Goal: Task Accomplishment & Management: Manage account settings

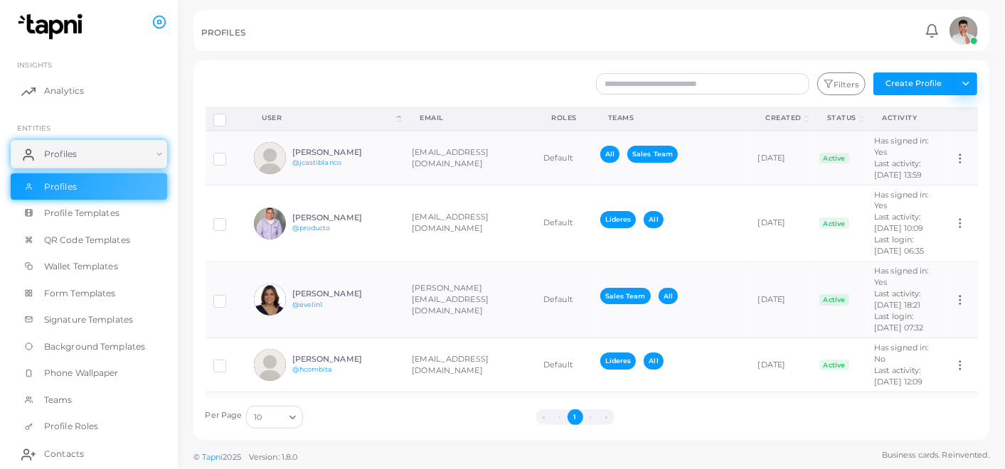
click at [970, 80] on button "Toggle dropdown" at bounding box center [965, 84] width 23 height 23
click at [885, 53] on div at bounding box center [502, 30] width 1005 height 60
click at [972, 77] on button "Toggle dropdown" at bounding box center [965, 84] width 23 height 23
click at [462, 68] on div "Filters Create Profile Toggle dropdown Import Profiles Invite Profiles Export P…" at bounding box center [591, 250] width 796 height 380
click at [920, 79] on button "Create Profile" at bounding box center [913, 84] width 81 height 23
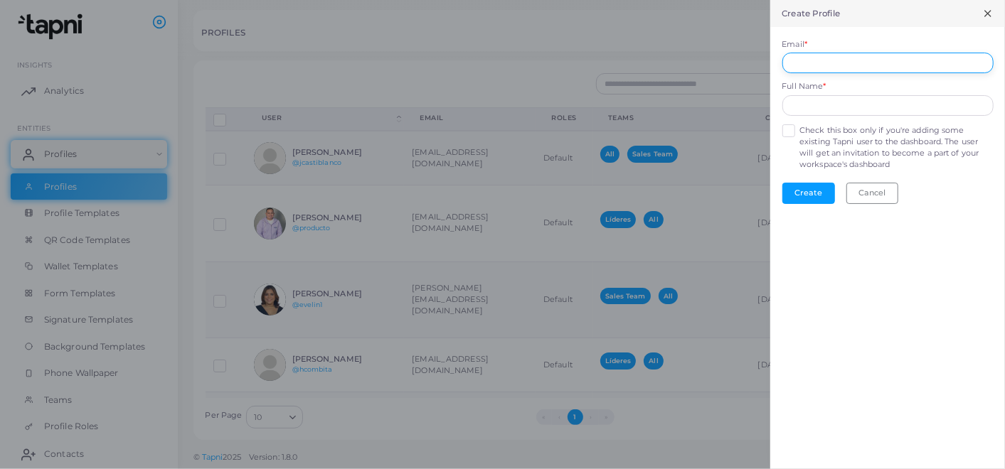
click at [893, 71] on input "Email *" at bounding box center [887, 63] width 211 height 21
type input "**********"
click at [830, 110] on input "text" at bounding box center [887, 105] width 211 height 21
type input "**********"
click at [800, 128] on label "Check this box only if you're adding some existing Tapni user to the dashboard.…" at bounding box center [896, 148] width 193 height 46
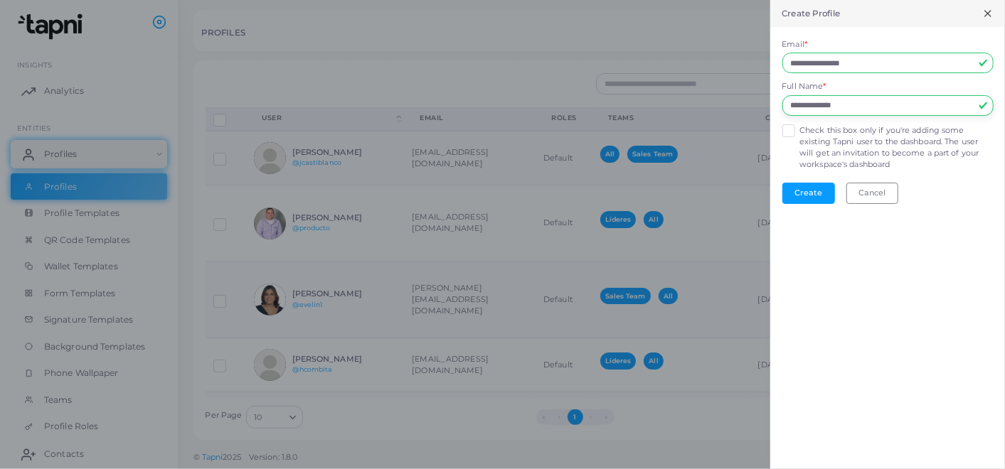
click at [873, 97] on input "**********" at bounding box center [887, 105] width 211 height 21
click at [897, 66] on input "**********" at bounding box center [887, 63] width 211 height 21
click at [907, 107] on input "**********" at bounding box center [887, 105] width 211 height 21
click at [807, 193] on button "Create" at bounding box center [808, 193] width 53 height 21
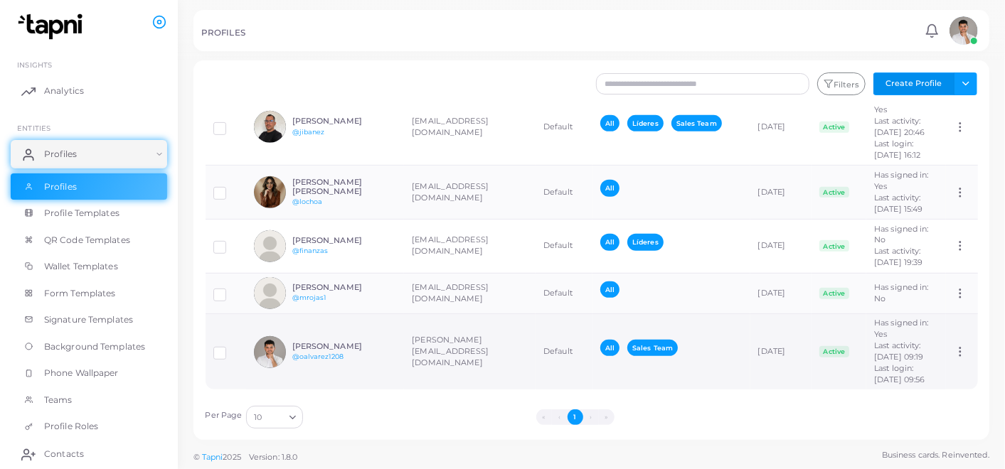
scroll to position [593, 0]
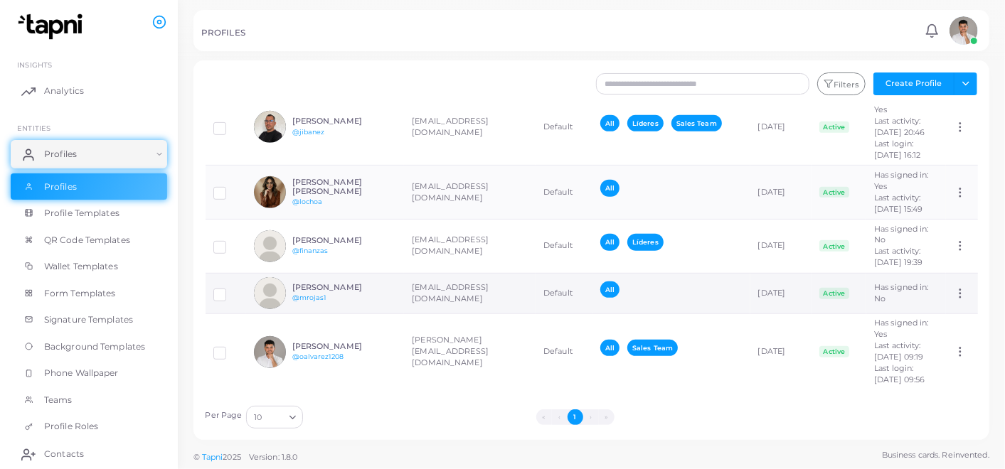
click at [959, 287] on icon at bounding box center [960, 293] width 13 height 13
click at [942, 280] on link "Assign Product" at bounding box center [936, 273] width 100 height 19
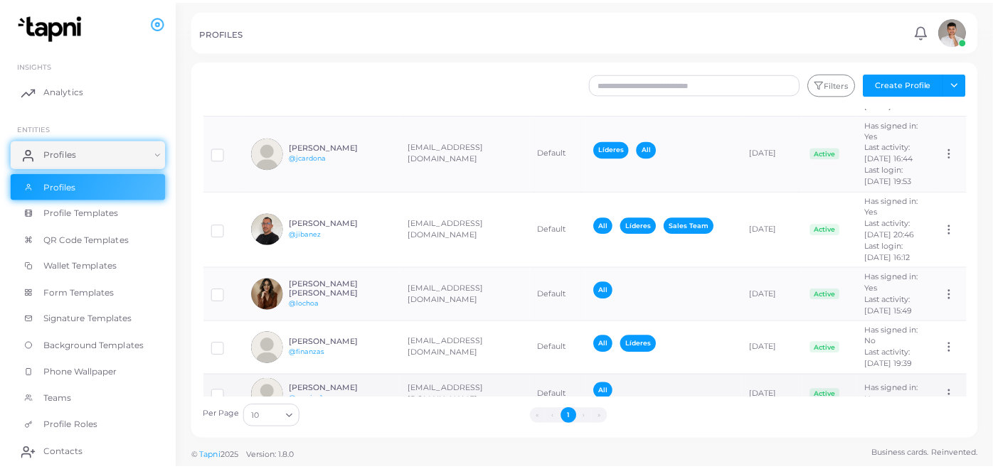
scroll to position [198, 0]
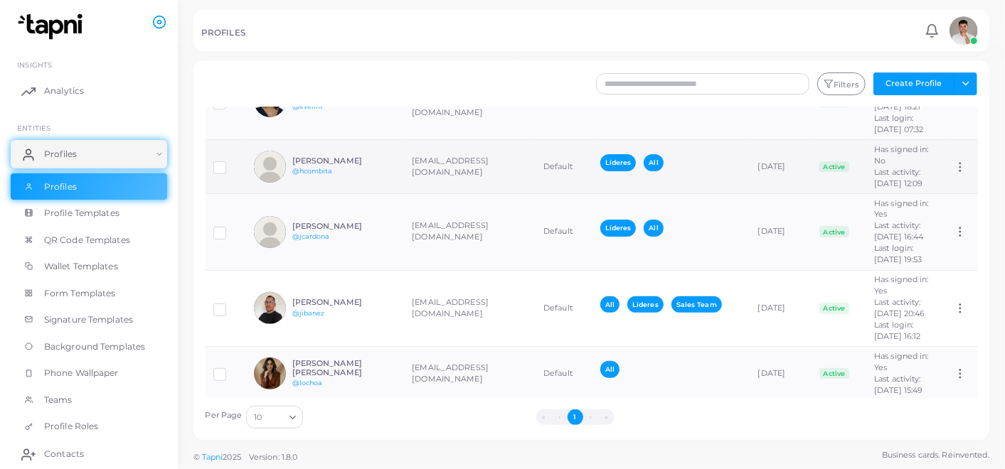
click at [957, 174] on icon at bounding box center [960, 167] width 13 height 13
click at [769, 194] on td "[DATE]" at bounding box center [781, 167] width 62 height 54
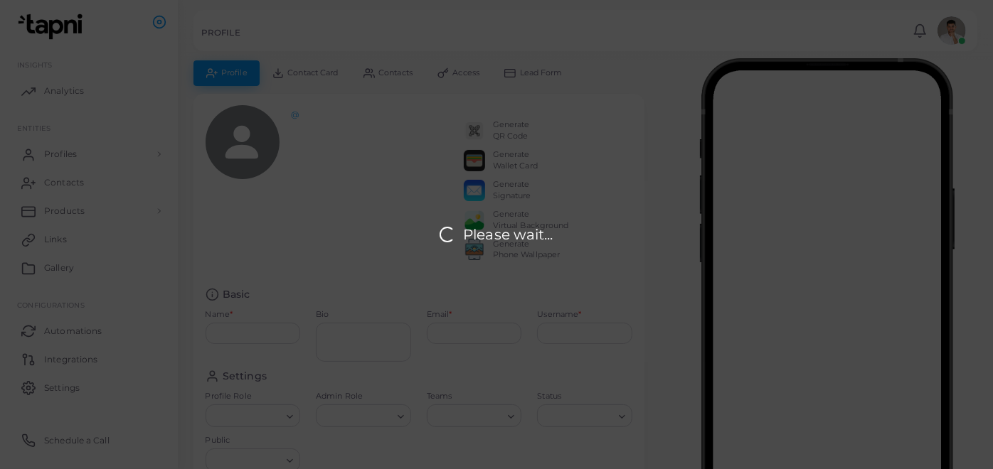
type input "**********"
type input "********"
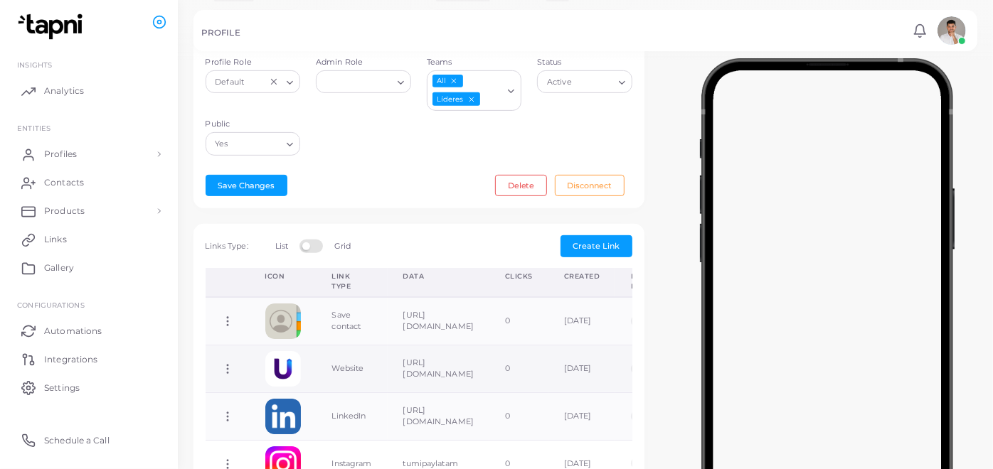
scroll to position [14, 0]
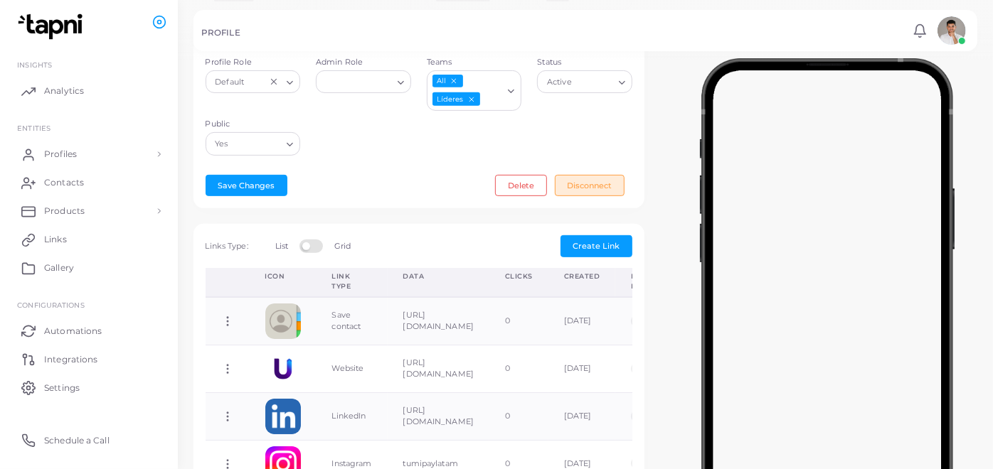
click at [590, 186] on button "Disconnect" at bounding box center [590, 185] width 70 height 21
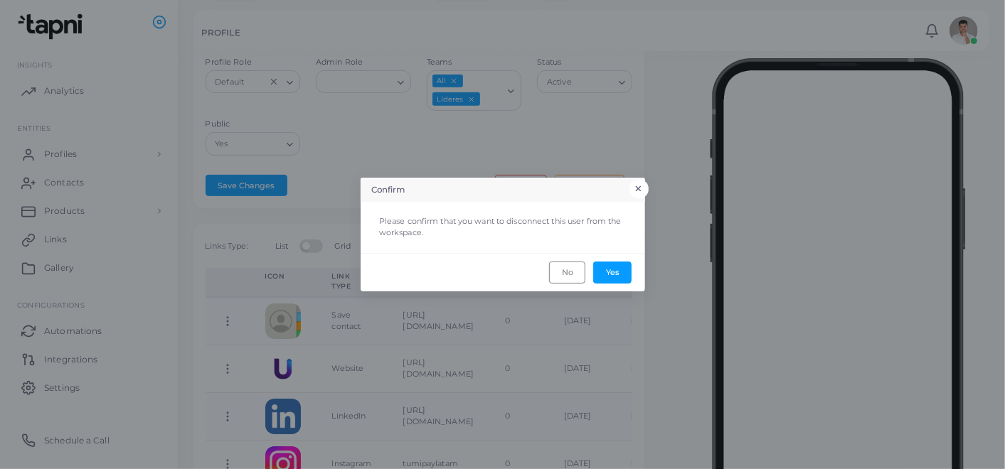
click at [638, 186] on button "×" at bounding box center [639, 189] width 19 height 18
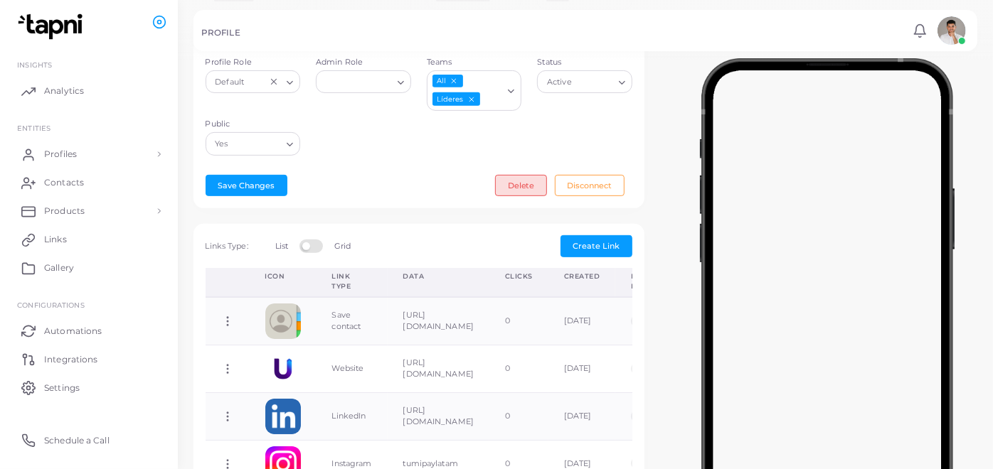
click at [526, 184] on button "Delete" at bounding box center [521, 185] width 52 height 21
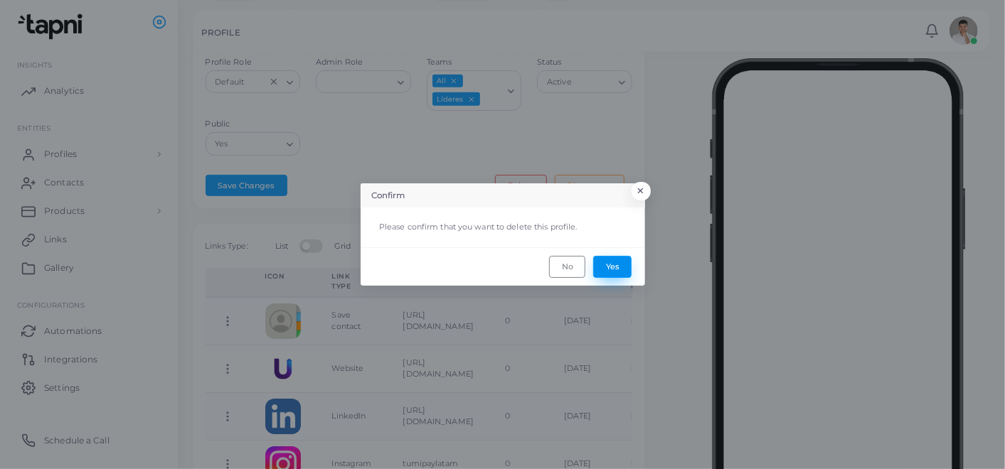
click at [602, 268] on button "Yes" at bounding box center [612, 266] width 38 height 21
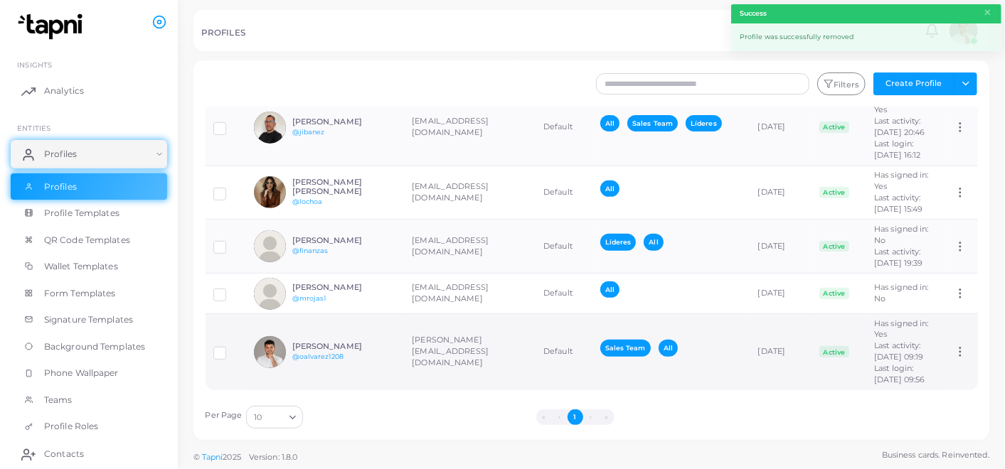
scroll to position [528, 0]
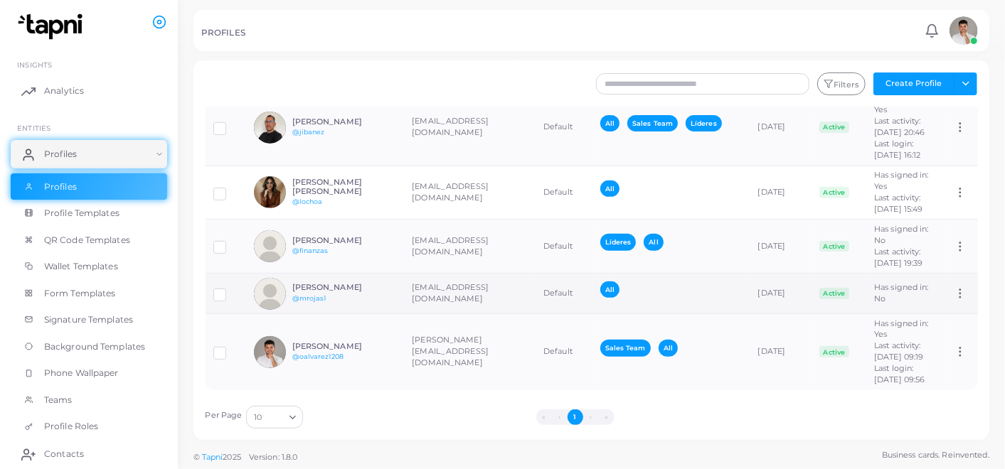
click at [960, 297] on circle at bounding box center [960, 297] width 1 height 1
click at [935, 277] on span "Assign Product" at bounding box center [945, 280] width 60 height 11
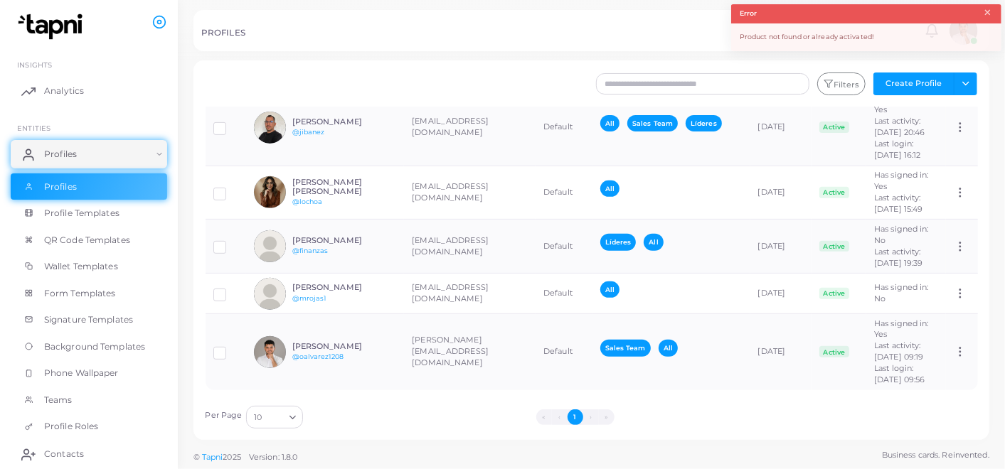
click at [985, 14] on button "×" at bounding box center [987, 13] width 9 height 16
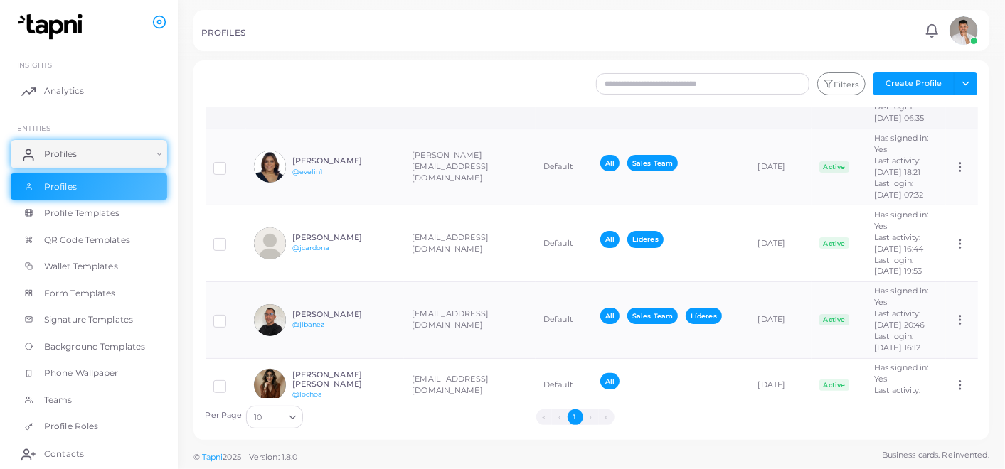
scroll to position [0, 0]
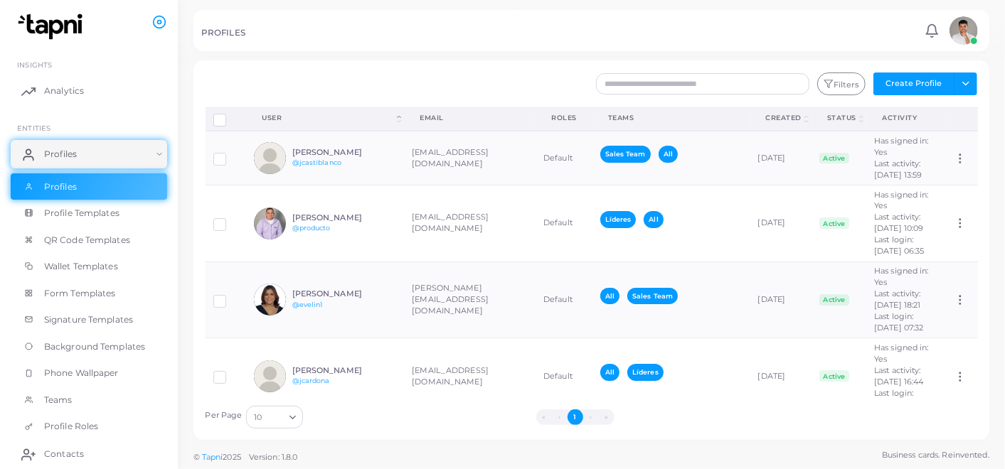
click at [505, 65] on div "Filters Create Profile Toggle dropdown Import Profiles Invite Profiles Export P…" at bounding box center [591, 250] width 796 height 380
click at [150, 152] on link "Profiles" at bounding box center [89, 154] width 156 height 28
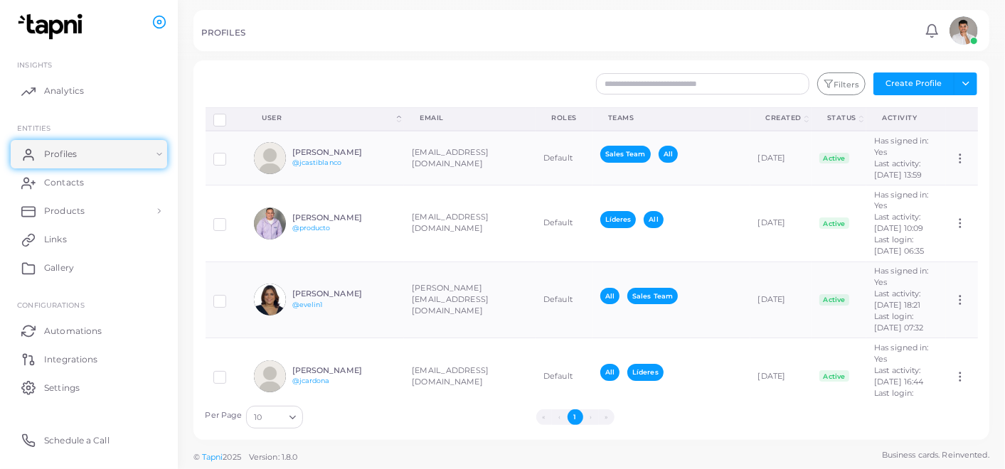
click at [524, 36] on div "PROFILES" at bounding box center [560, 35] width 719 height 14
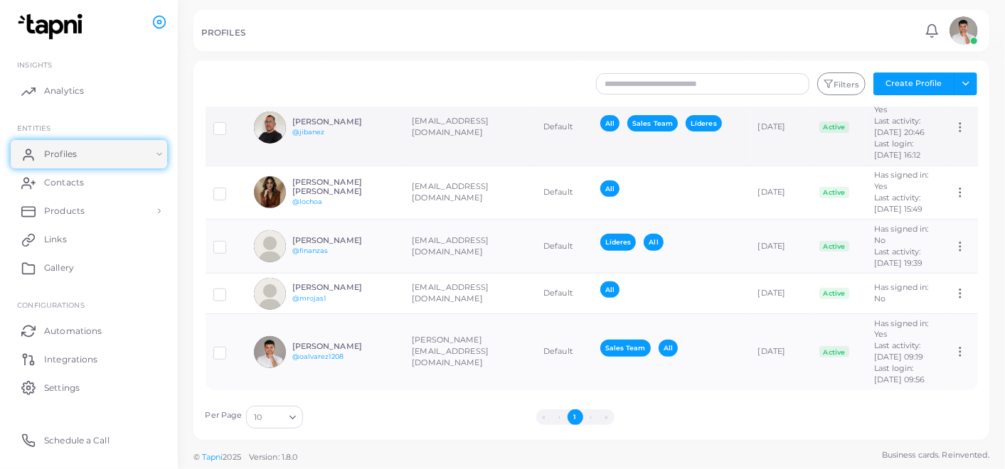
scroll to position [528, 0]
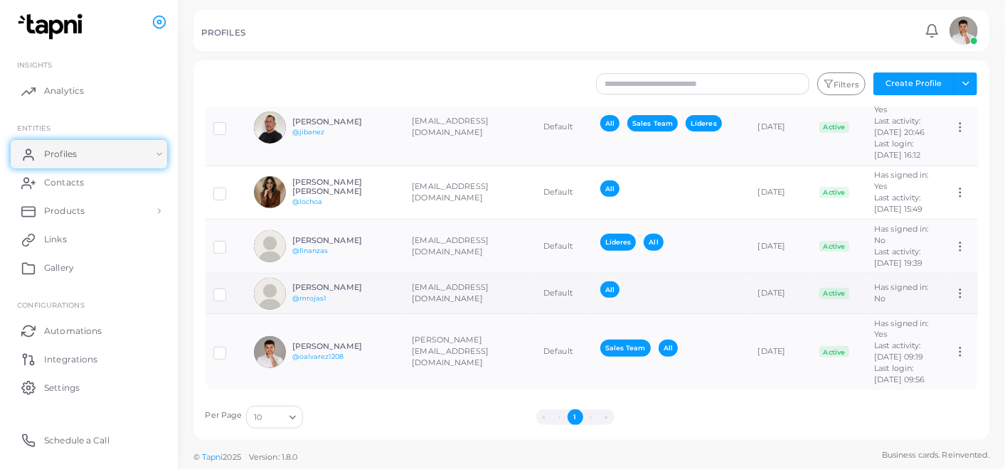
click at [959, 287] on icon at bounding box center [960, 293] width 13 height 13
click at [947, 277] on span "Assign Product" at bounding box center [945, 280] width 60 height 11
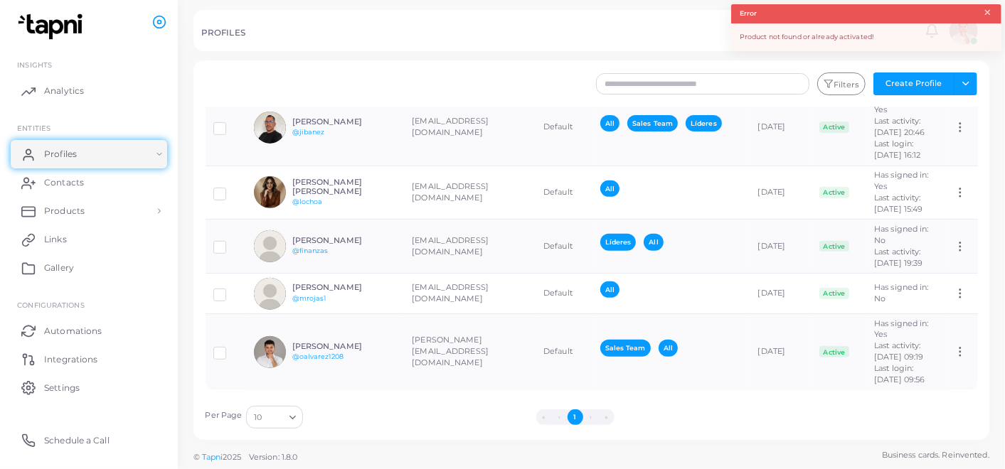
click at [989, 18] on button "×" at bounding box center [987, 13] width 9 height 16
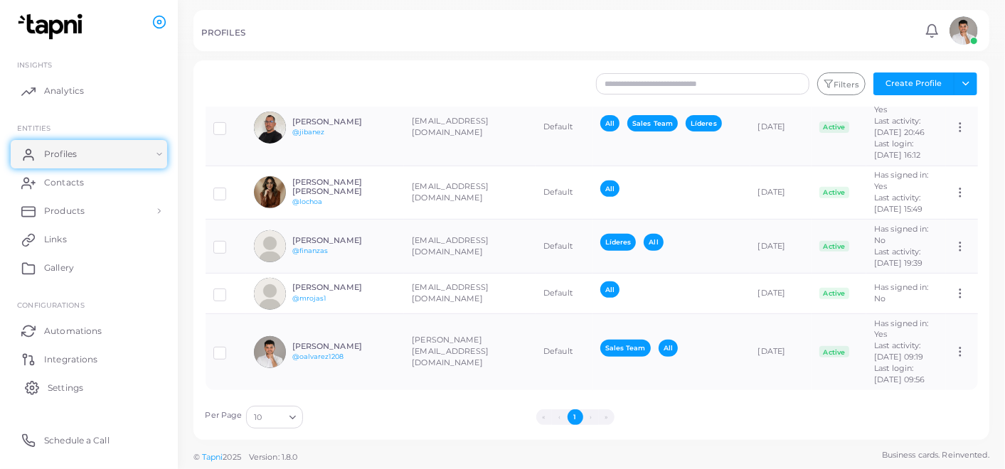
click at [58, 394] on link "Settings" at bounding box center [89, 387] width 156 height 28
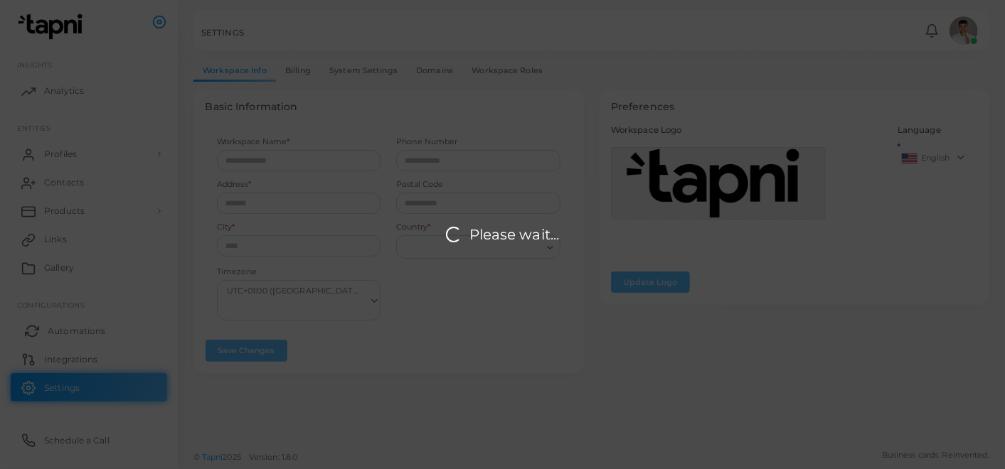
type input "*******"
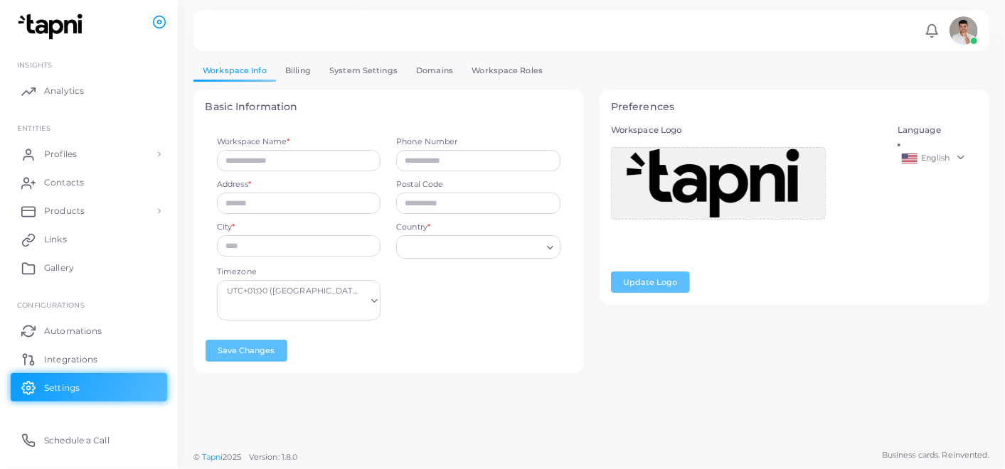
type input "*******"
click at [68, 152] on span "Profiles" at bounding box center [64, 154] width 33 height 13
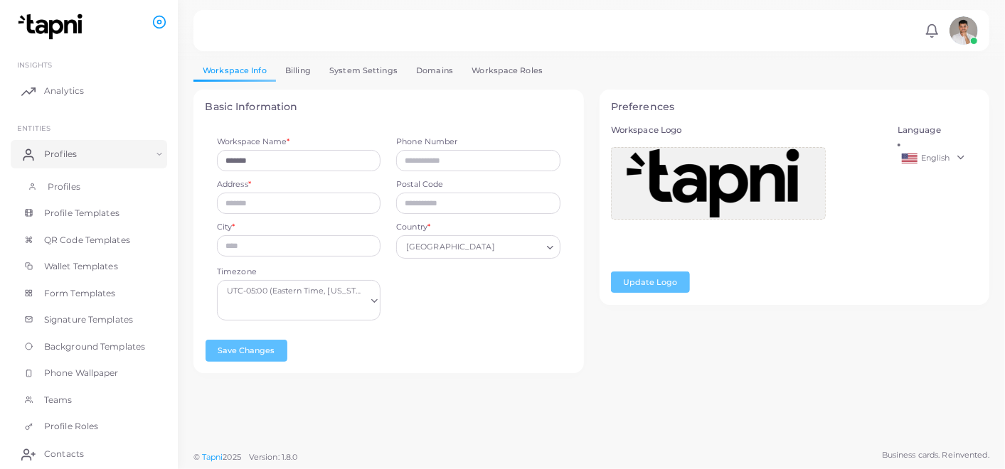
click at [68, 186] on span "Profiles" at bounding box center [64, 187] width 33 height 13
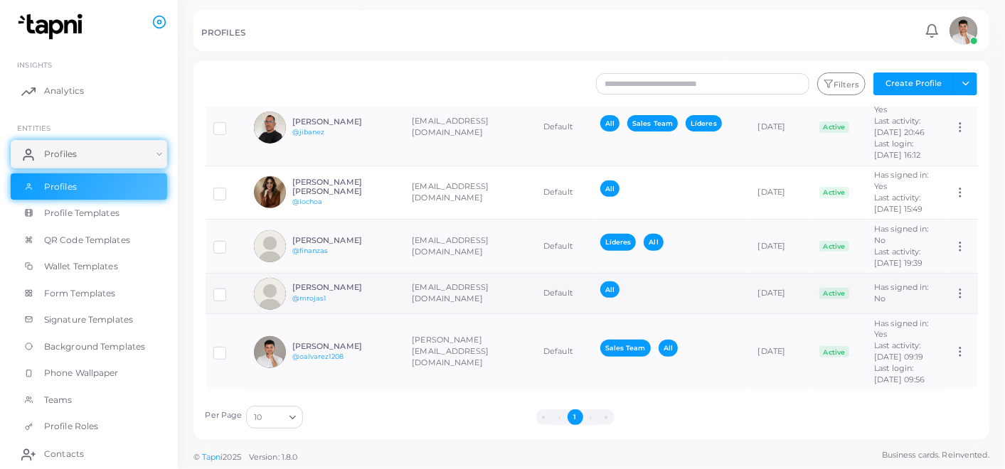
click at [955, 287] on icon at bounding box center [960, 293] width 13 height 13
click at [938, 266] on span "Assign Product" at bounding box center [945, 271] width 60 height 11
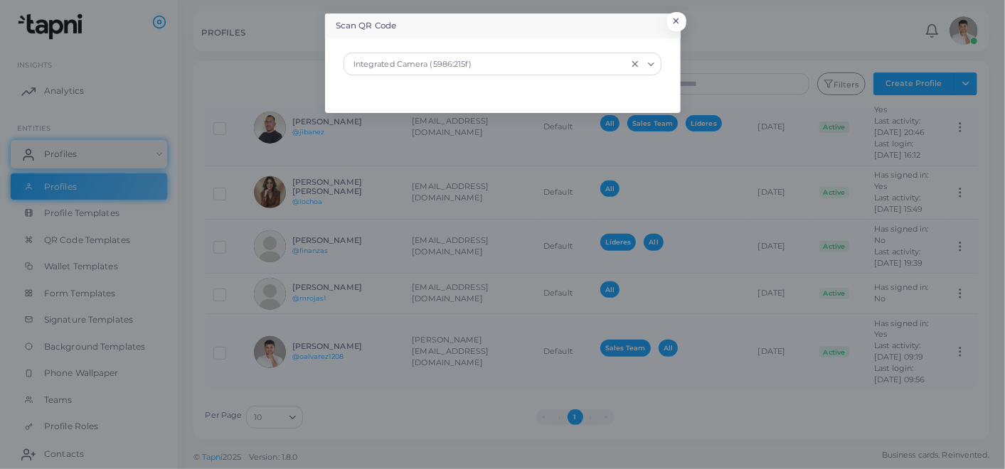
click at [475, 69] on input "Search for option" at bounding box center [551, 64] width 152 height 16
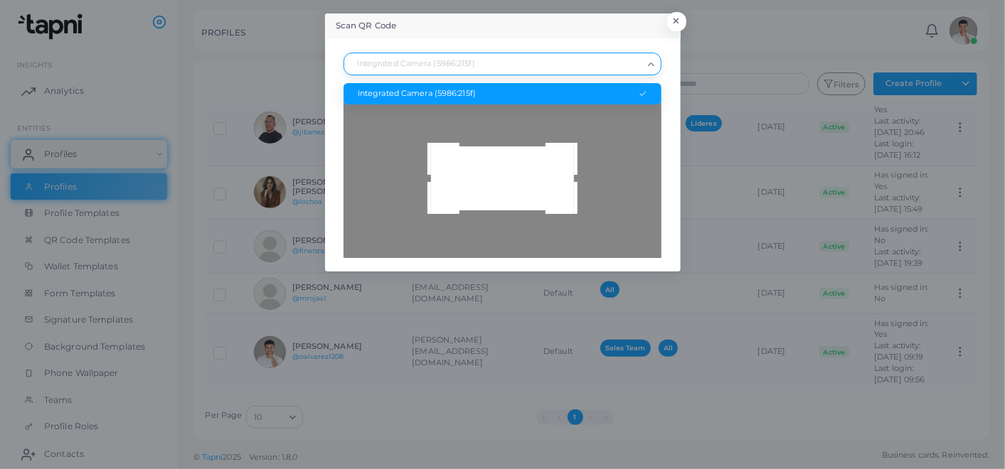
click at [477, 44] on div "Scan QR Code × Integrated Camera (5986:215f) Loading... Integrated Camera (5986…" at bounding box center [503, 143] width 356 height 258
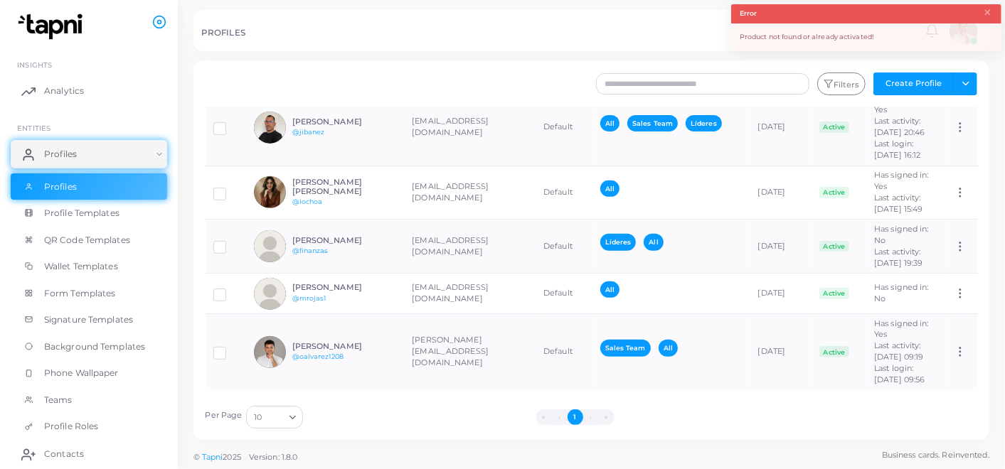
drag, startPoint x: 804, startPoint y: 26, endPoint x: 970, endPoint y: 26, distance: 165.7
click at [803, 26] on div "Product not found or already activated!" at bounding box center [866, 37] width 270 height 28
click at [989, 13] on button "×" at bounding box center [987, 13] width 9 height 16
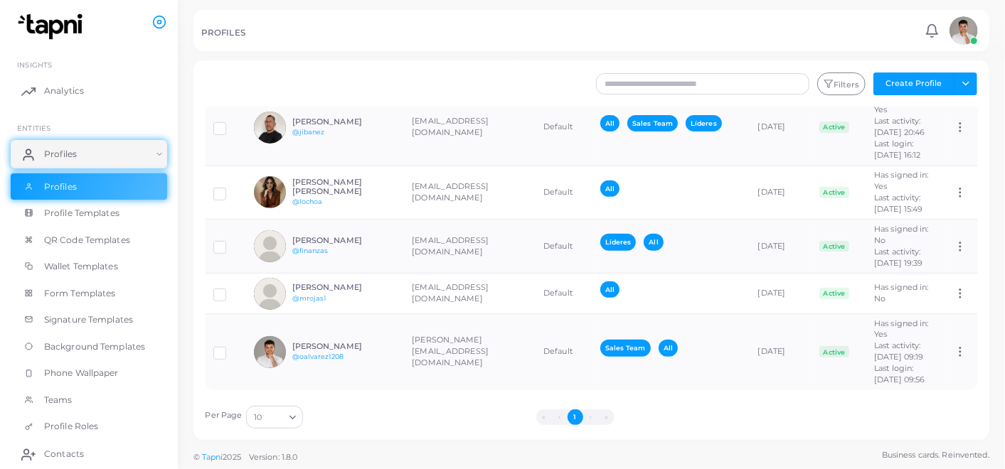
click at [929, 28] on icon at bounding box center [932, 30] width 15 height 15
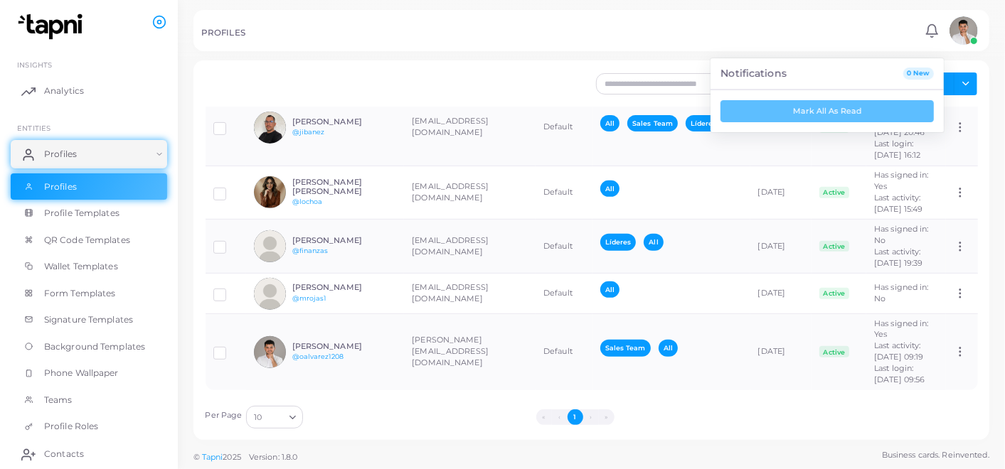
click at [957, 34] on img at bounding box center [964, 30] width 28 height 28
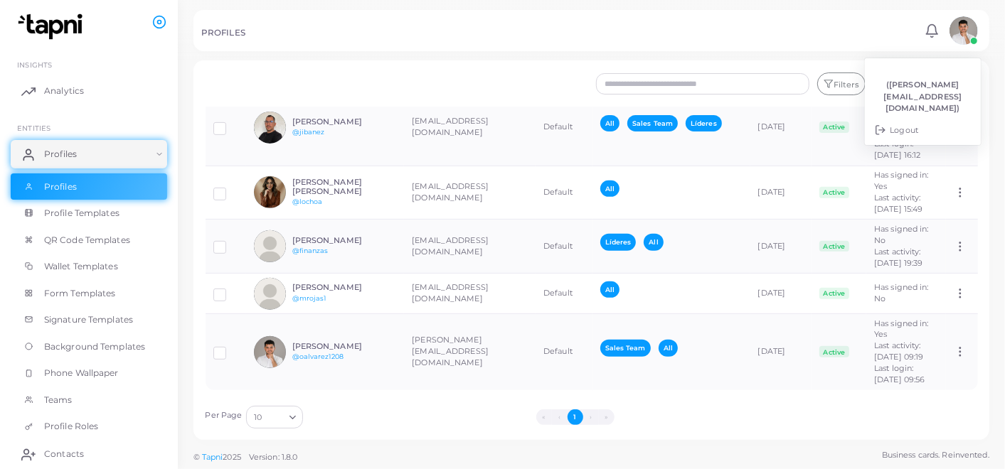
click at [695, 43] on div "PROFILES Notifications 0 New Mark All As Read (omar@tumipay.co) Logout" at bounding box center [591, 30] width 796 height 41
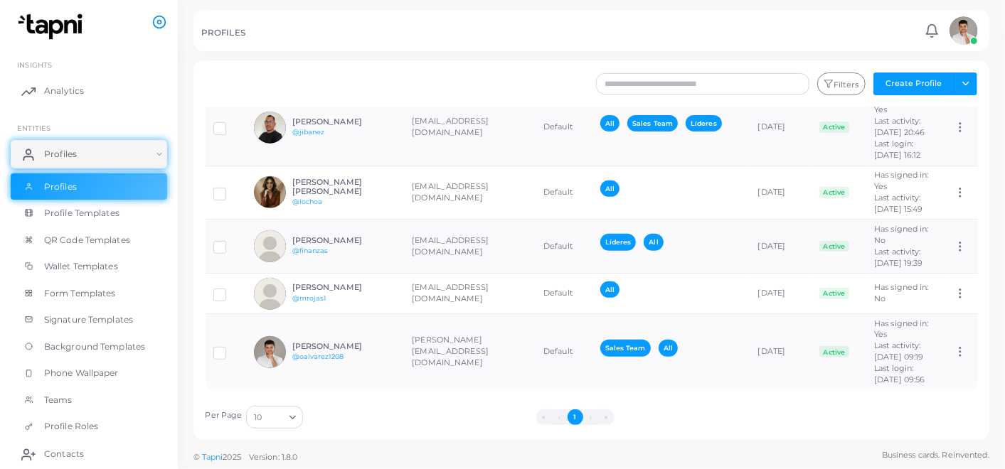
click at [154, 23] on circle at bounding box center [160, 22] width 12 height 12
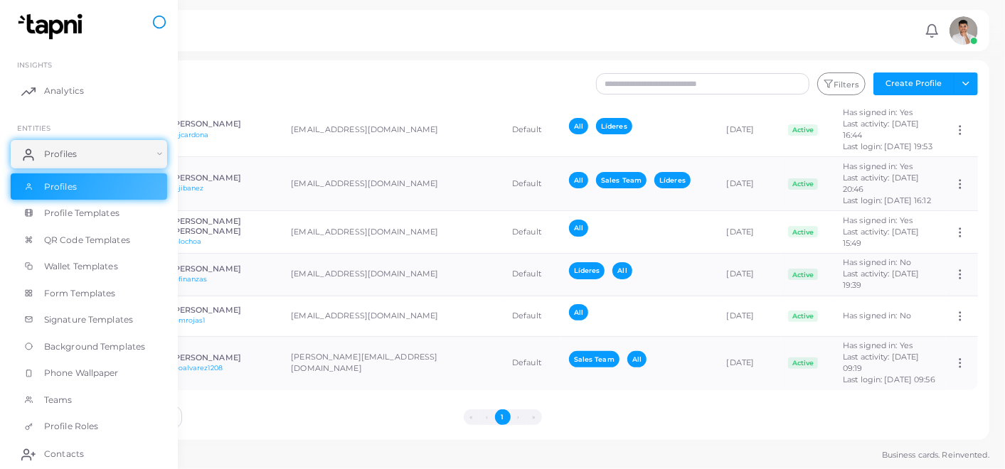
scroll to position [114, 0]
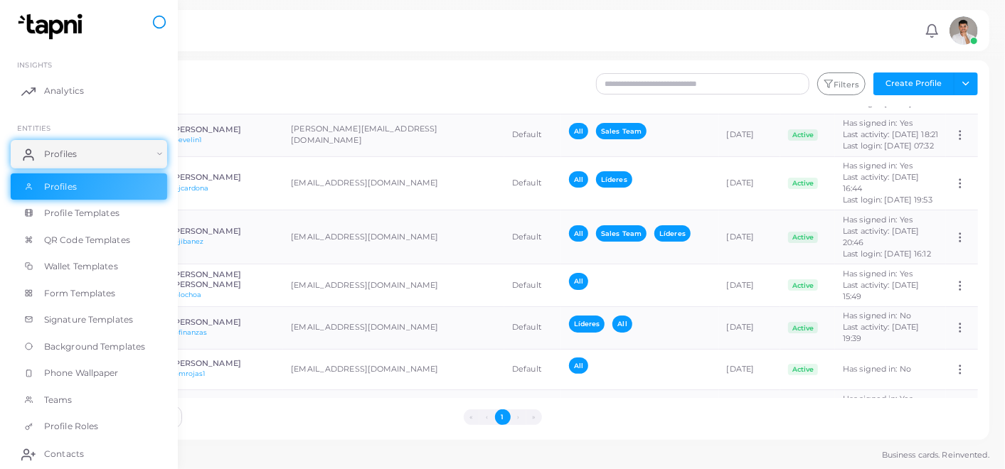
click at [158, 23] on icon at bounding box center [159, 22] width 14 height 14
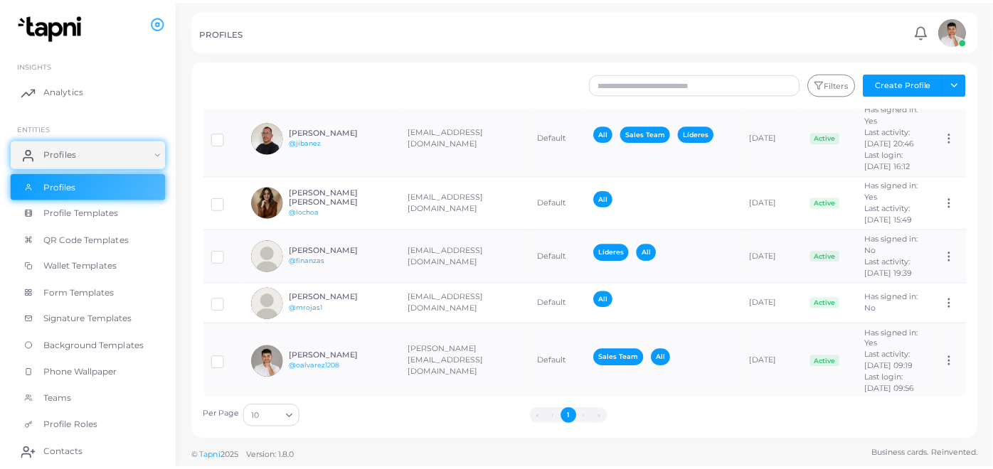
scroll to position [528, 0]
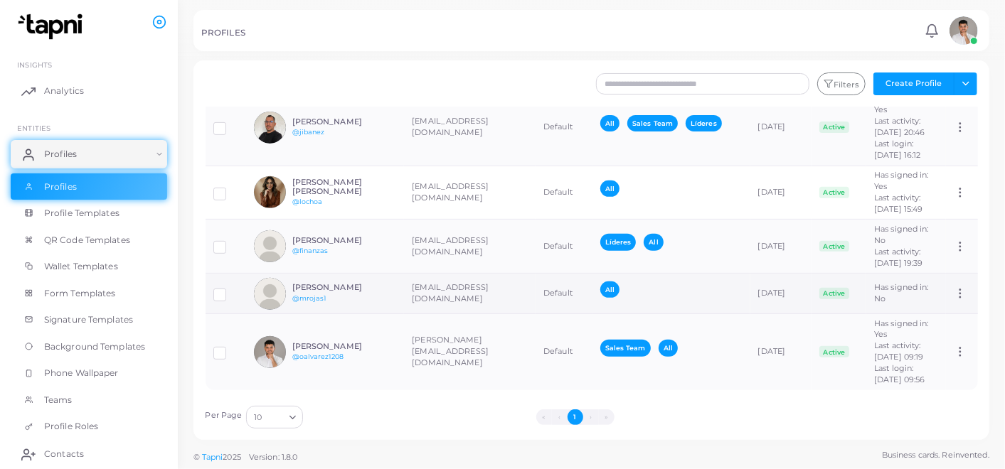
click at [671, 282] on div "All" at bounding box center [671, 294] width 142 height 24
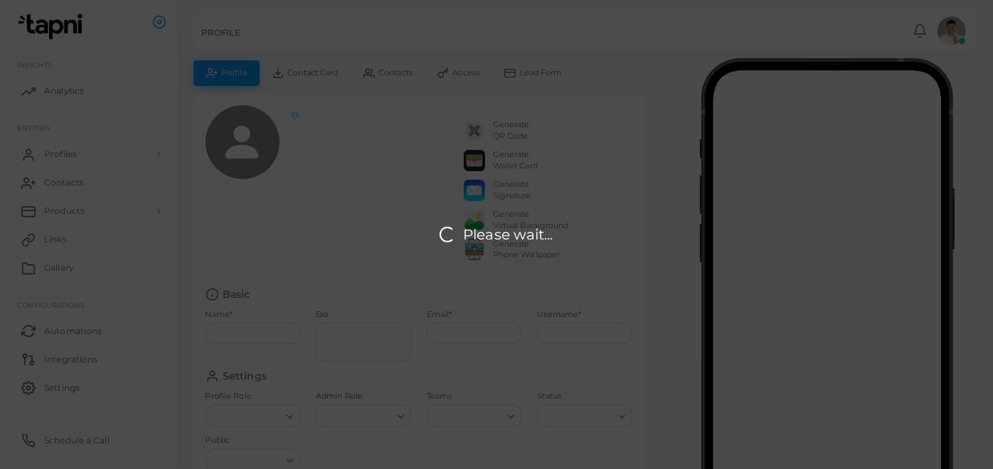
type input "**********"
type input "*******"
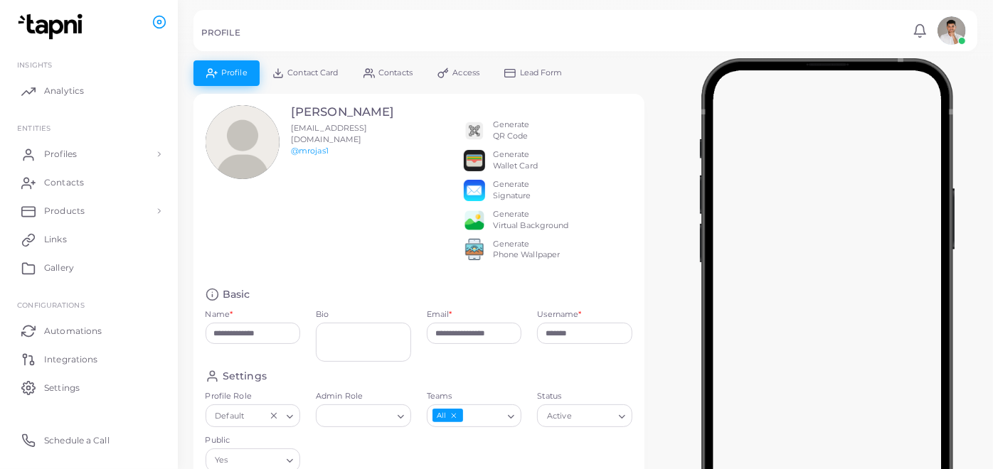
click at [276, 70] on icon at bounding box center [277, 73] width 11 height 11
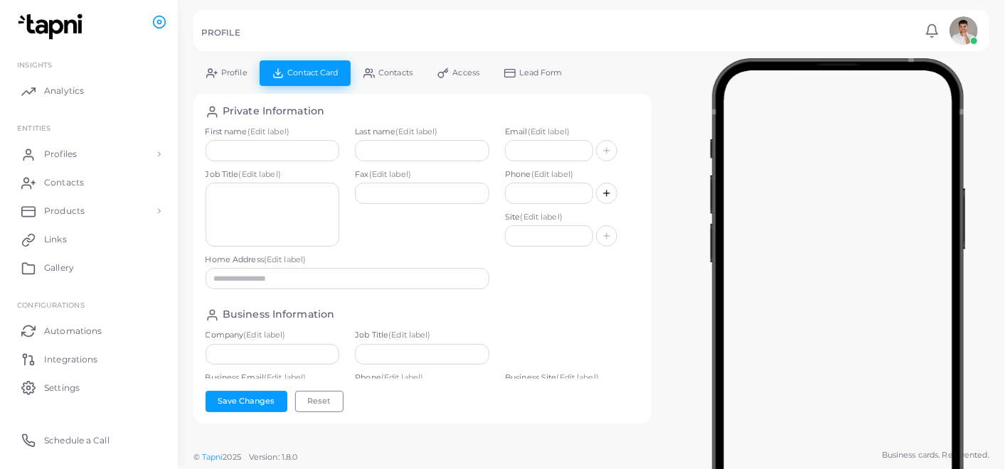
click at [233, 74] on span "Profile" at bounding box center [234, 73] width 26 height 8
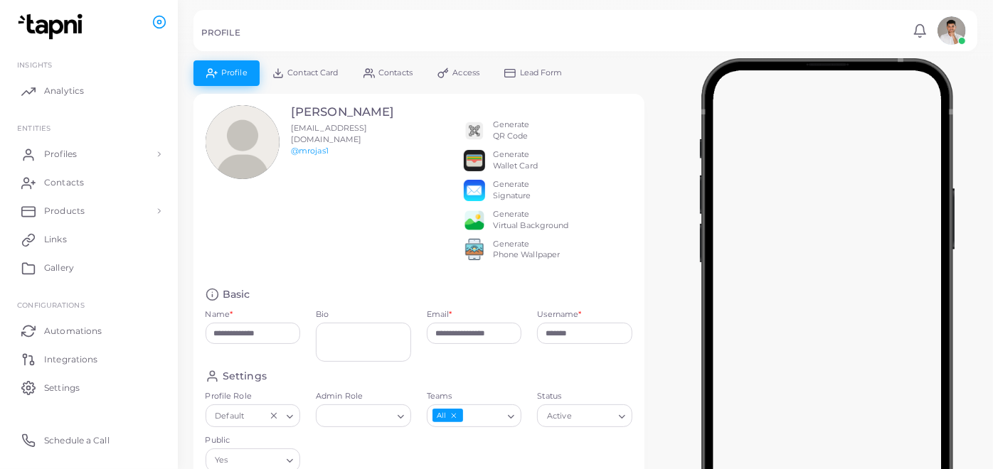
click at [563, 68] on link "Lead Form" at bounding box center [533, 72] width 83 height 25
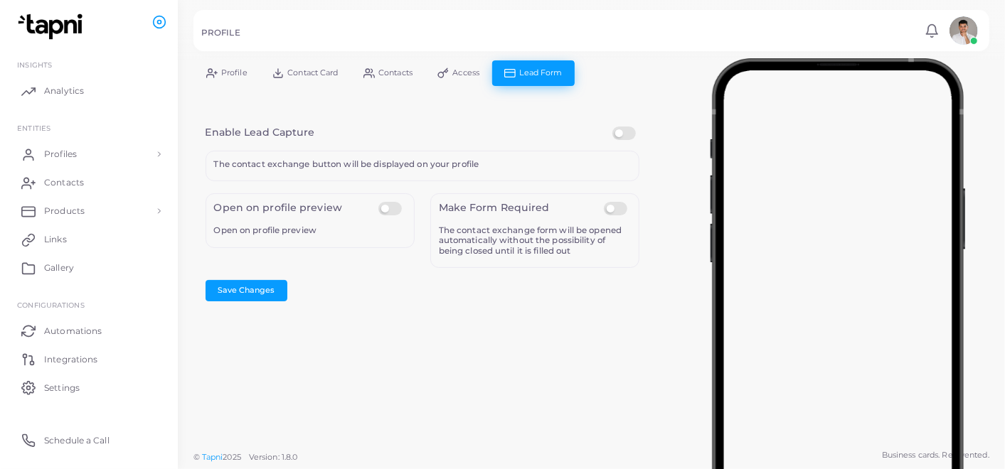
click at [425, 77] on link "Contacts" at bounding box center [388, 72] width 74 height 25
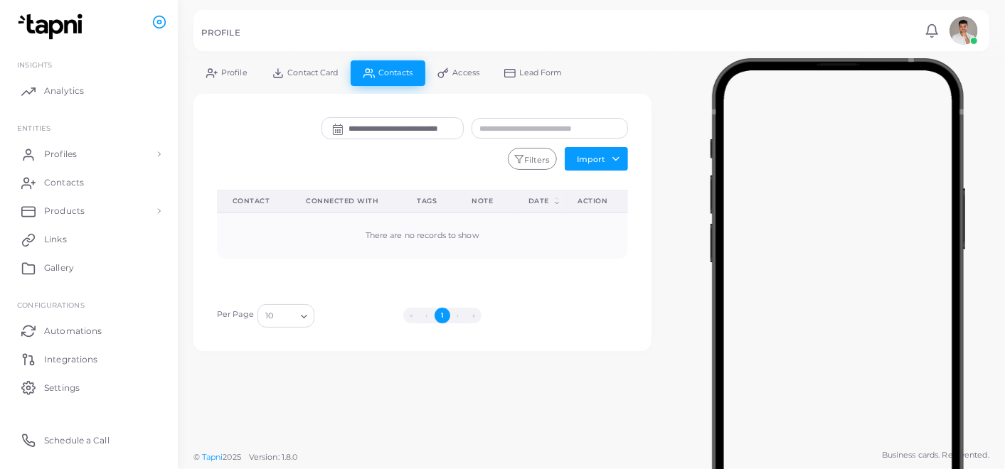
click at [451, 72] on link "Access" at bounding box center [458, 72] width 67 height 25
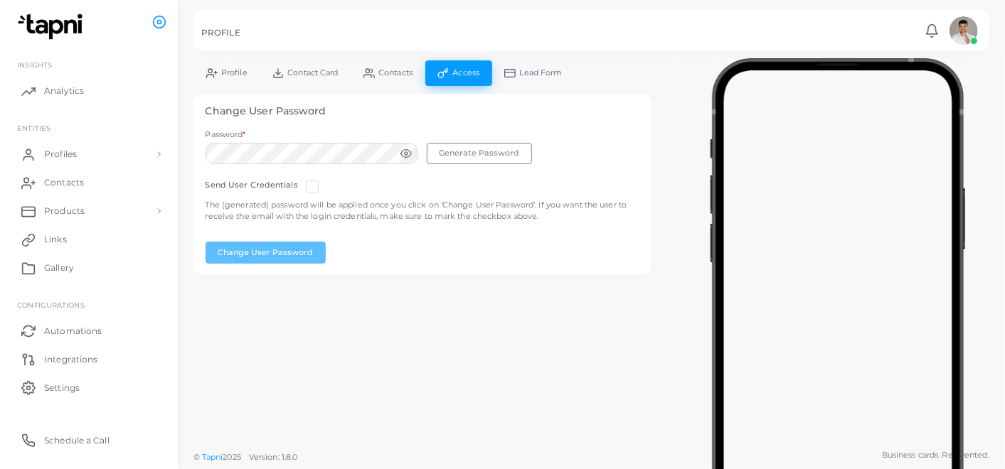
click at [349, 71] on link "Contact Card" at bounding box center [305, 72] width 91 height 25
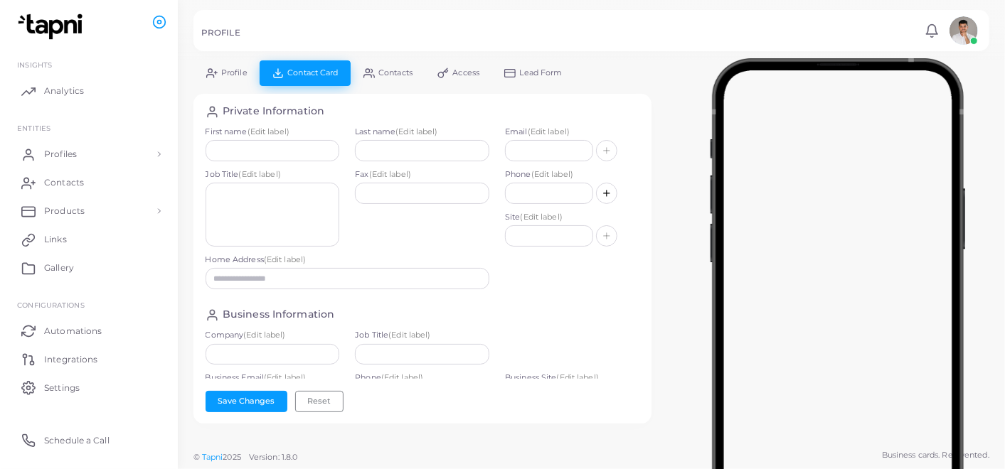
click at [382, 64] on link "Contacts" at bounding box center [388, 72] width 74 height 25
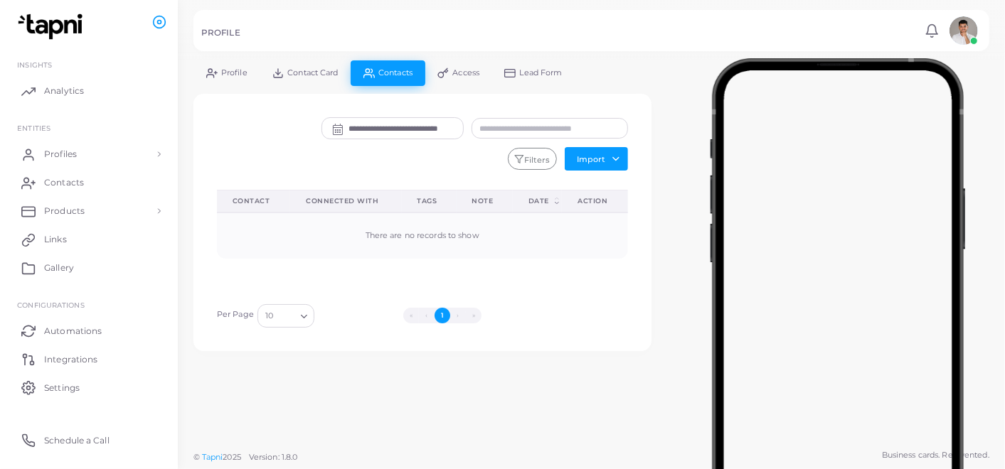
click at [317, 65] on link "Contact Card" at bounding box center [305, 72] width 91 height 25
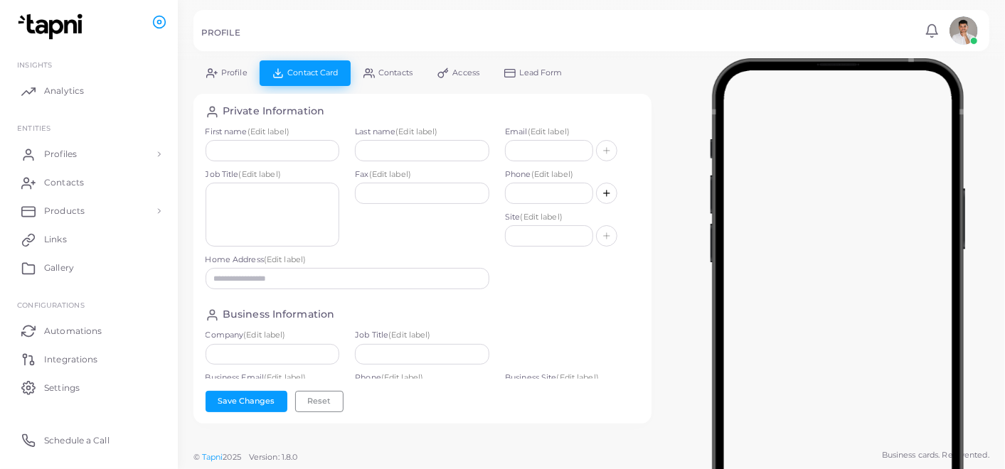
click at [227, 72] on span "Profile" at bounding box center [234, 73] width 26 height 8
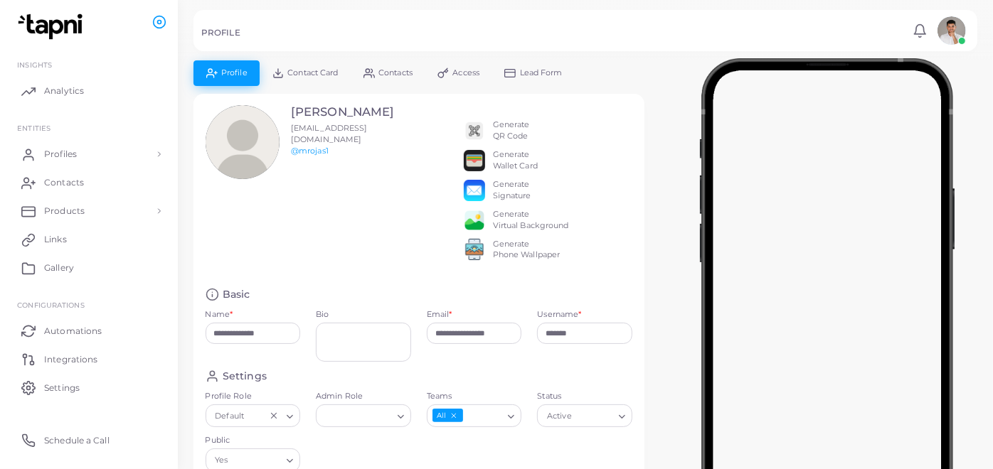
click at [287, 69] on span "Contact Card" at bounding box center [312, 73] width 51 height 8
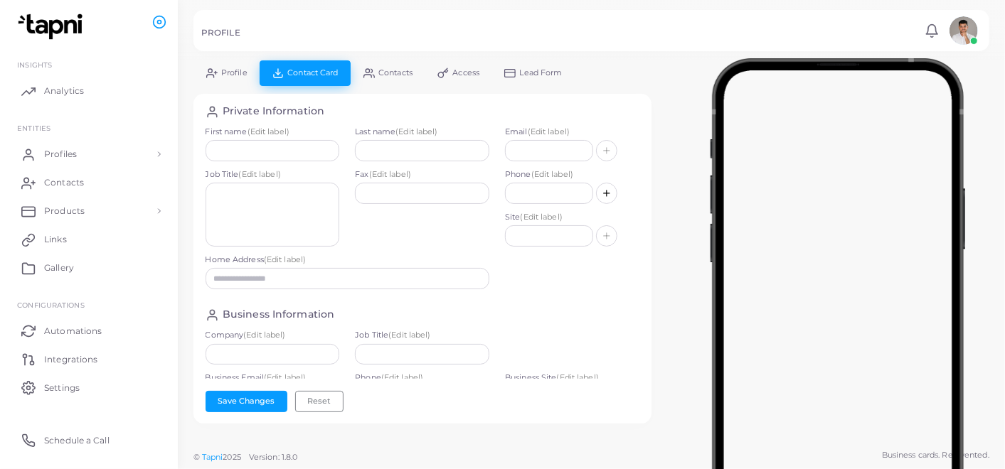
click at [208, 68] on icon at bounding box center [211, 73] width 11 height 11
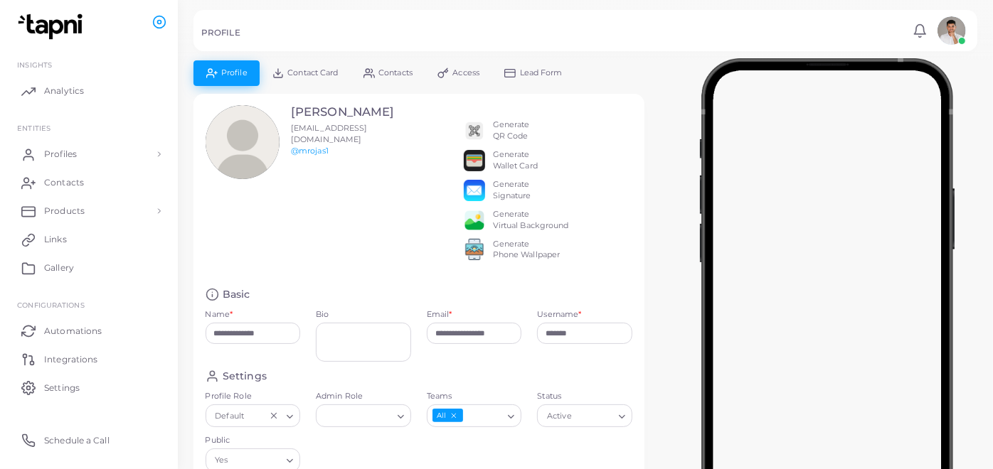
click at [499, 117] on div "Generate QR Code Generate Wallet Card Generate Signature Generate Virtual Backg…" at bounding box center [548, 186] width 169 height 163
click at [501, 129] on div "Generate QR Code" at bounding box center [511, 131] width 37 height 23
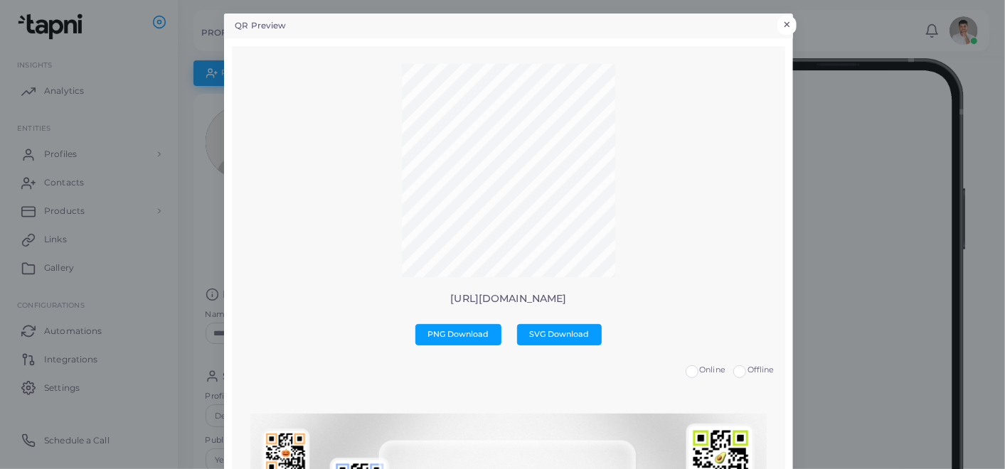
click at [777, 22] on button "×" at bounding box center [786, 25] width 19 height 18
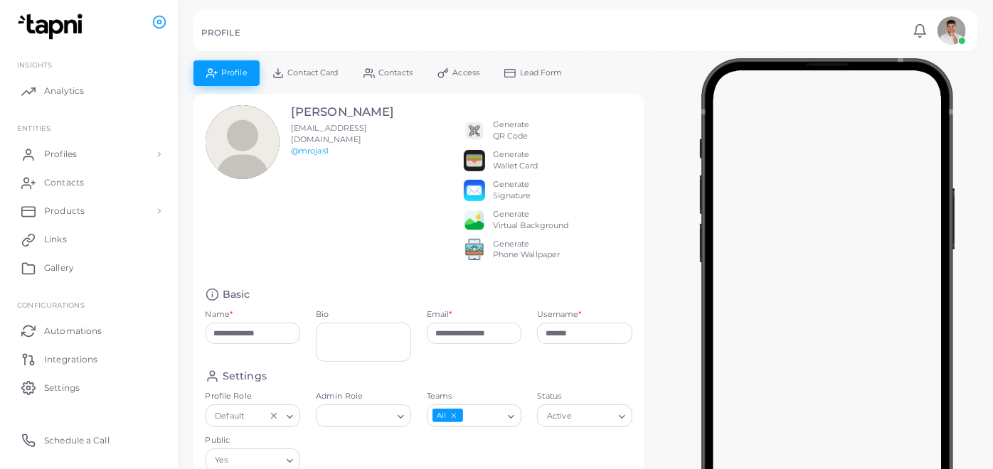
click at [482, 163] on img at bounding box center [474, 160] width 21 height 21
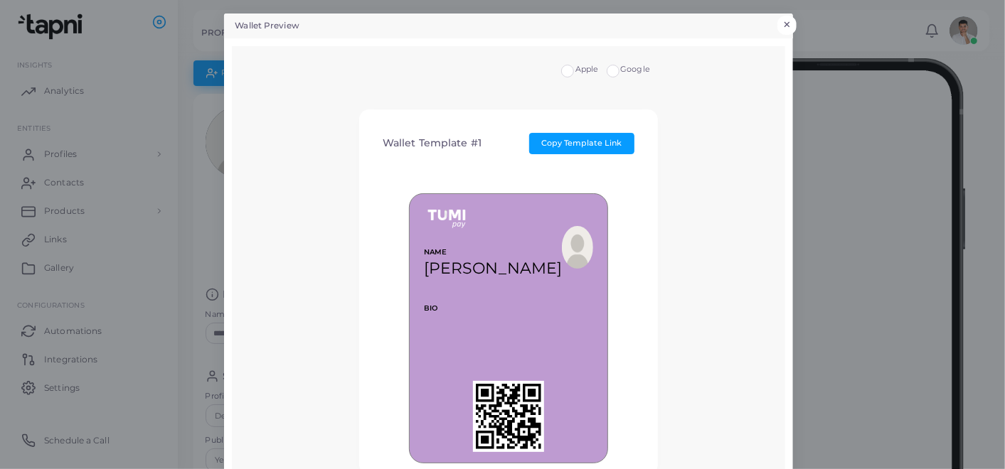
click at [781, 26] on button "×" at bounding box center [786, 25] width 19 height 18
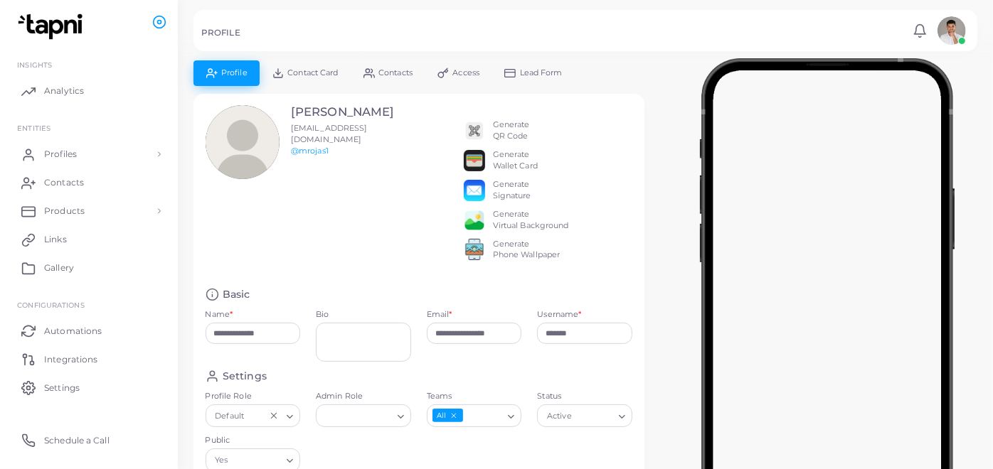
click at [642, 140] on div "**********" at bounding box center [418, 309] width 451 height 431
click at [65, 181] on span "Contacts" at bounding box center [68, 182] width 40 height 13
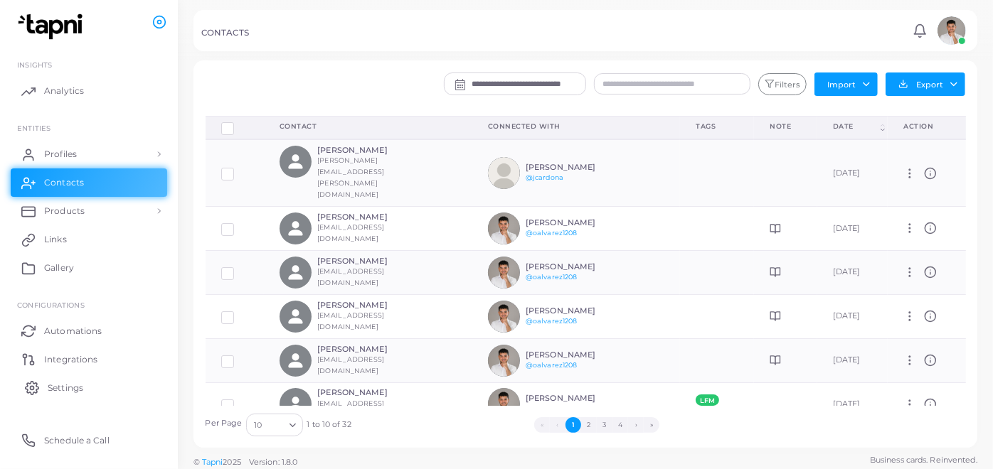
click at [55, 386] on span "Settings" at bounding box center [66, 388] width 36 height 13
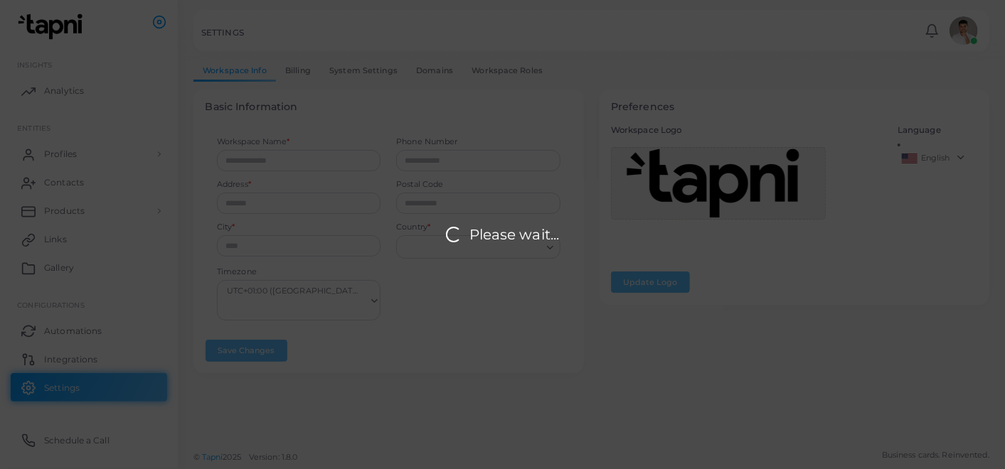
type input "*******"
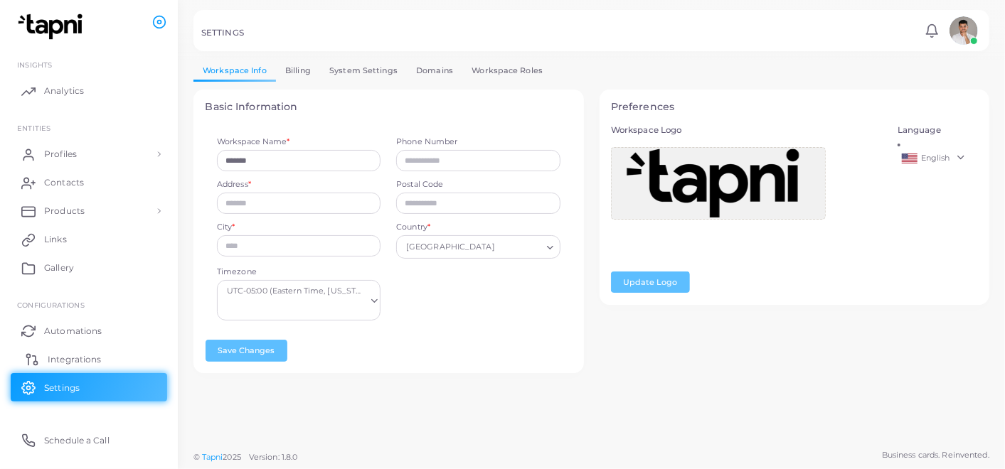
click at [60, 363] on span "Integrations" at bounding box center [74, 360] width 53 height 13
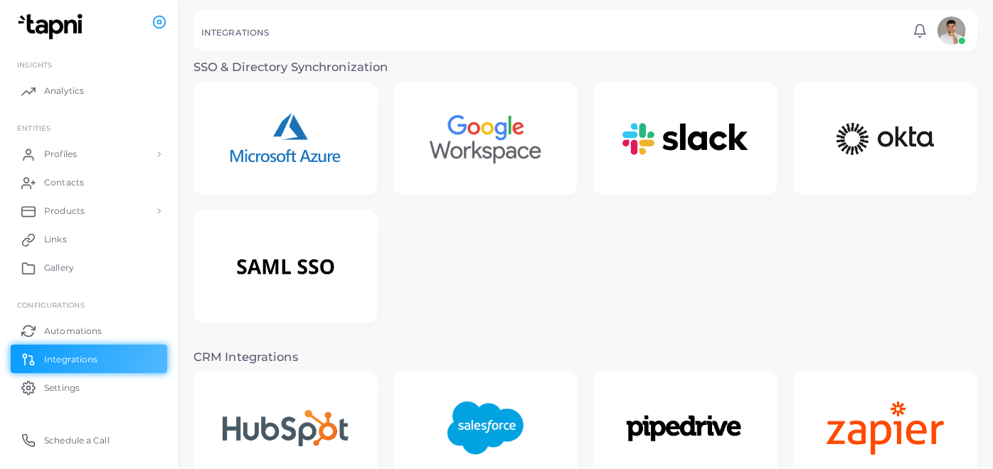
click at [64, 125] on li "ENTITIES" at bounding box center [97, 128] width 161 height 11
click at [69, 156] on span "Profiles" at bounding box center [64, 154] width 33 height 13
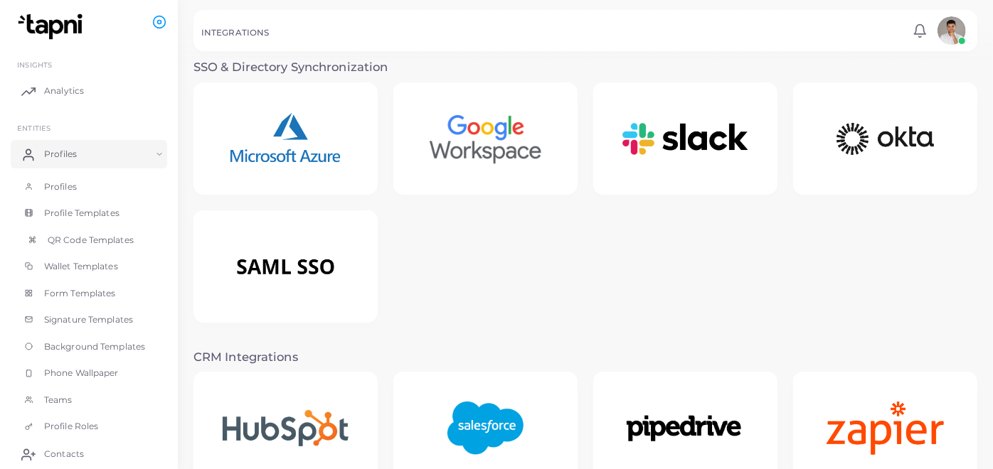
click at [82, 235] on span "QR Code Templates" at bounding box center [91, 240] width 86 height 13
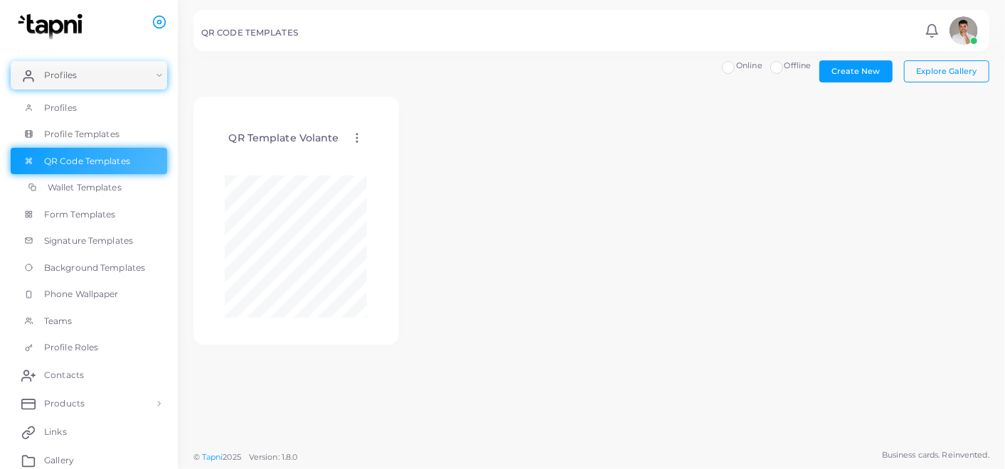
scroll to position [237, 0]
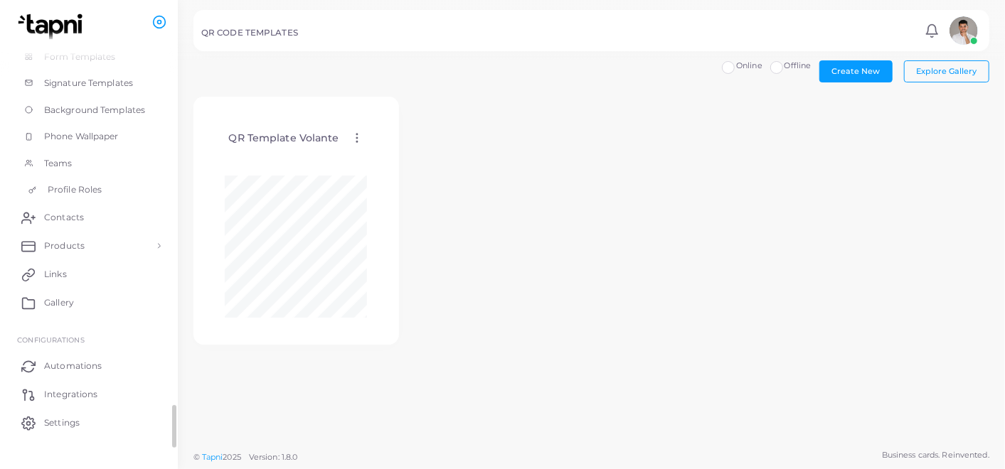
click at [61, 188] on span "Profile Roles" at bounding box center [75, 190] width 54 height 13
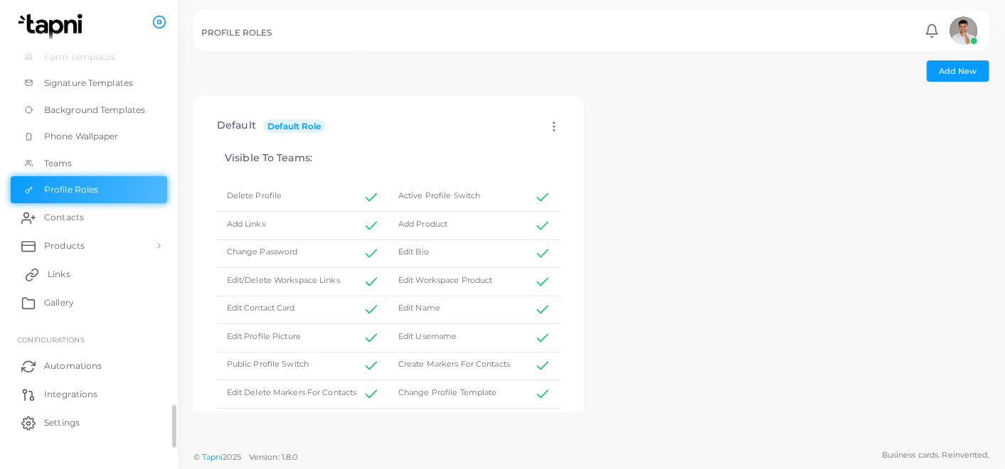
click at [76, 268] on link "Links" at bounding box center [89, 274] width 156 height 28
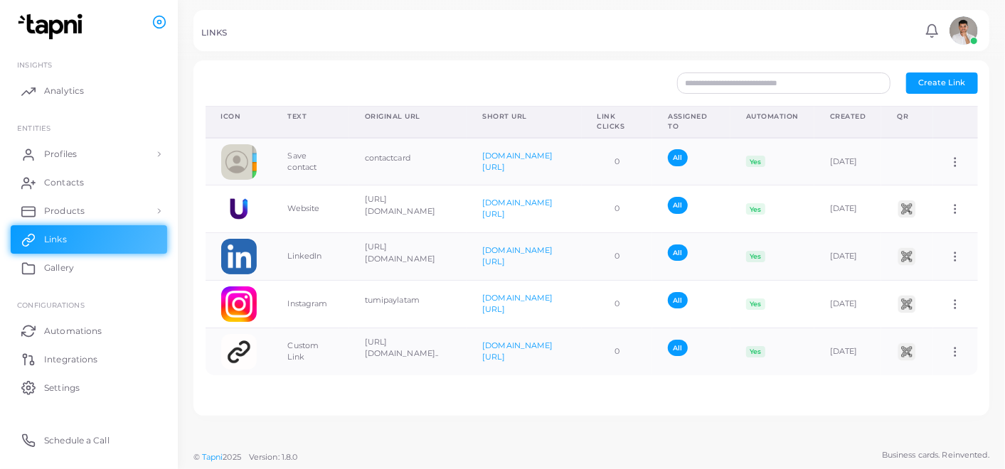
scroll to position [0, 117]
click at [949, 347] on icon at bounding box center [955, 352] width 13 height 13
click at [924, 398] on span "Delete Link" at bounding box center [938, 403] width 46 height 11
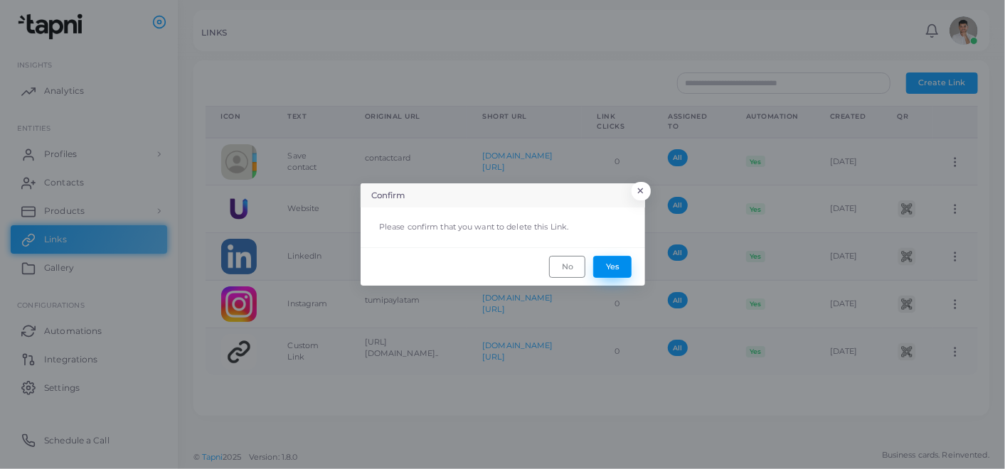
click at [611, 262] on button "Yes" at bounding box center [612, 266] width 38 height 21
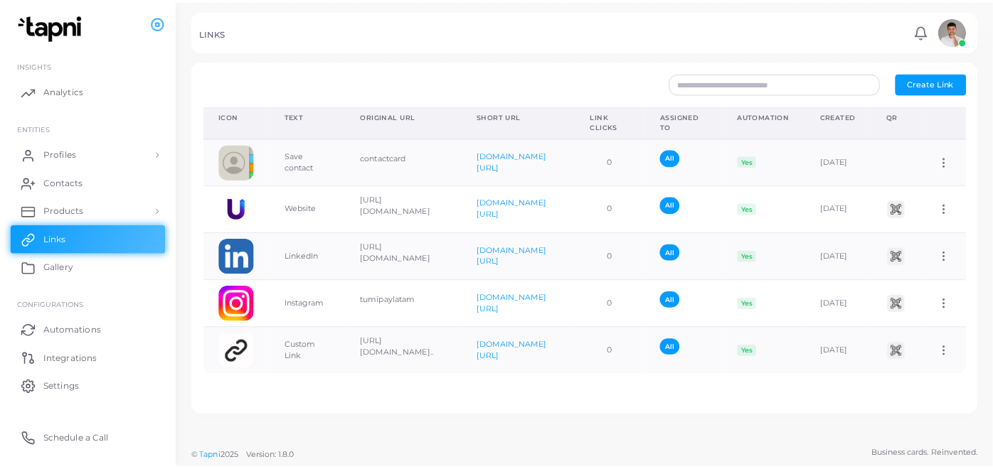
scroll to position [0, 0]
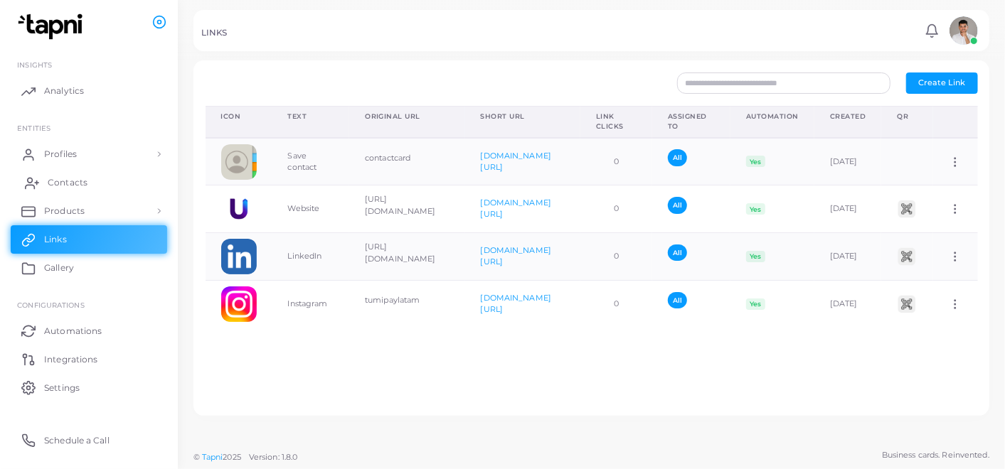
click at [72, 172] on link "Contacts" at bounding box center [89, 183] width 156 height 28
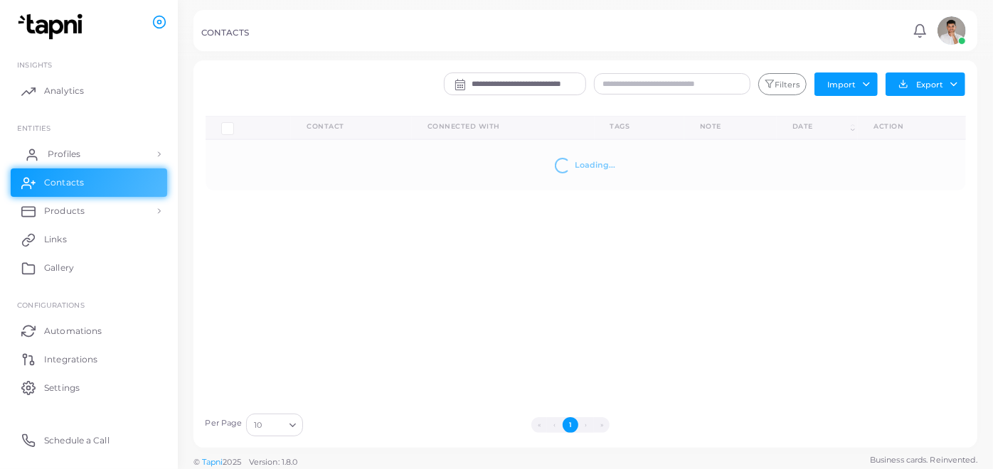
click at [58, 150] on span "Profiles" at bounding box center [64, 154] width 33 height 13
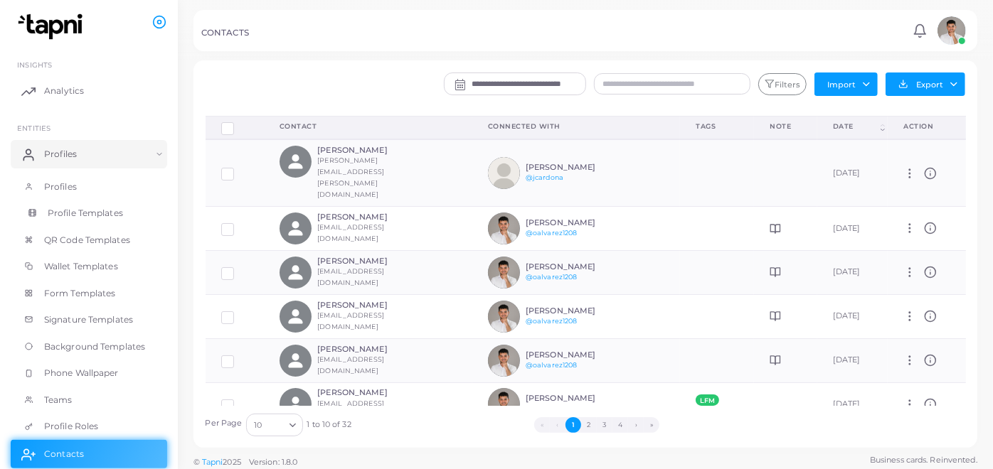
click at [96, 213] on span "Profile Templates" at bounding box center [85, 213] width 75 height 13
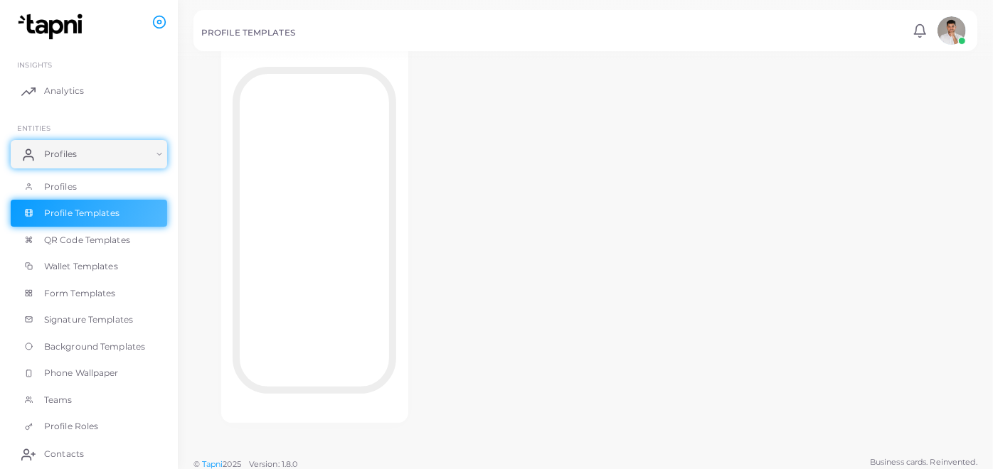
scroll to position [126, 0]
click at [78, 295] on span "Form Templates" at bounding box center [84, 293] width 72 height 13
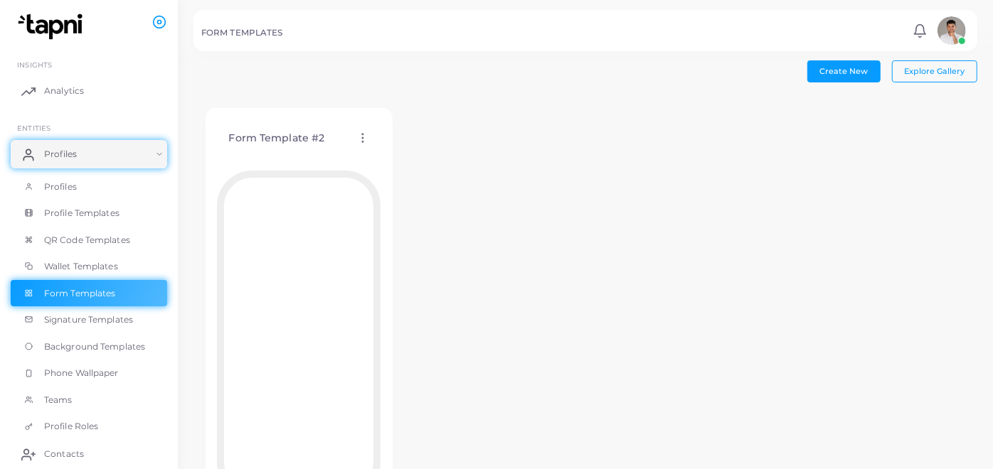
click at [360, 132] on icon at bounding box center [362, 138] width 13 height 13
click at [404, 139] on link "Edit Template" at bounding box center [419, 148] width 117 height 19
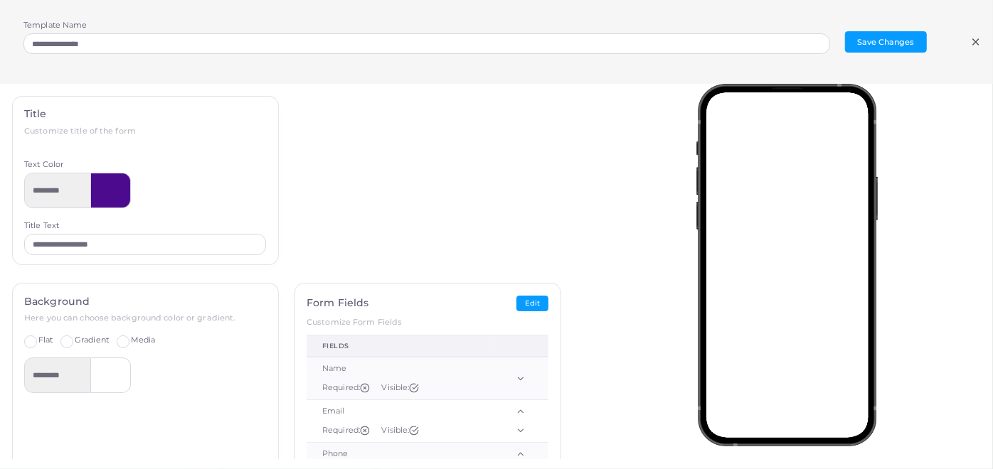
drag, startPoint x: 984, startPoint y: 43, endPoint x: 977, endPoint y: 38, distance: 7.7
click at [982, 43] on div "**********" at bounding box center [496, 42] width 993 height 84
click at [974, 37] on icon at bounding box center [975, 41] width 11 height 11
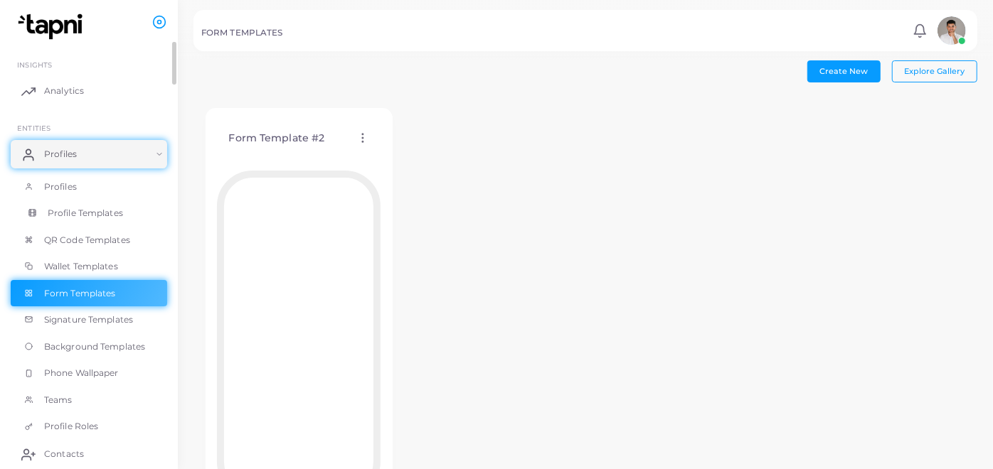
click at [87, 211] on span "Profile Templates" at bounding box center [85, 213] width 75 height 13
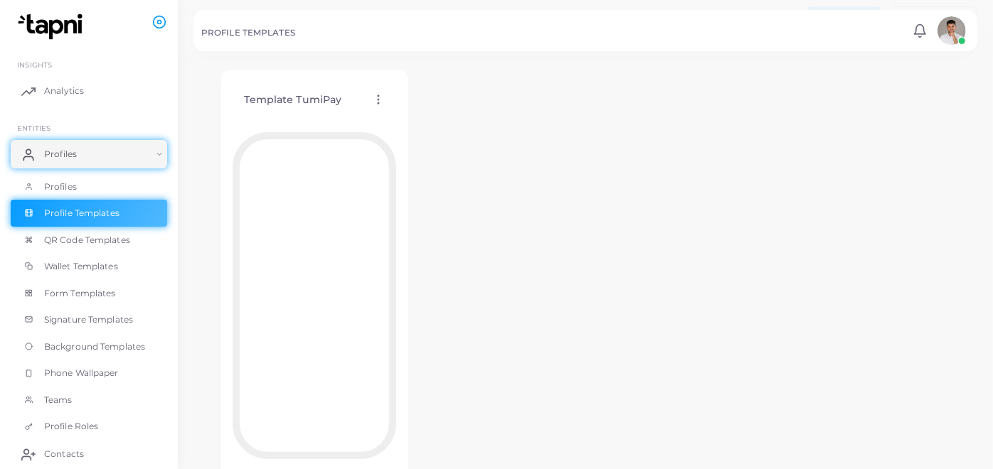
scroll to position [79, 0]
click at [376, 68] on icon at bounding box center [378, 74] width 13 height 13
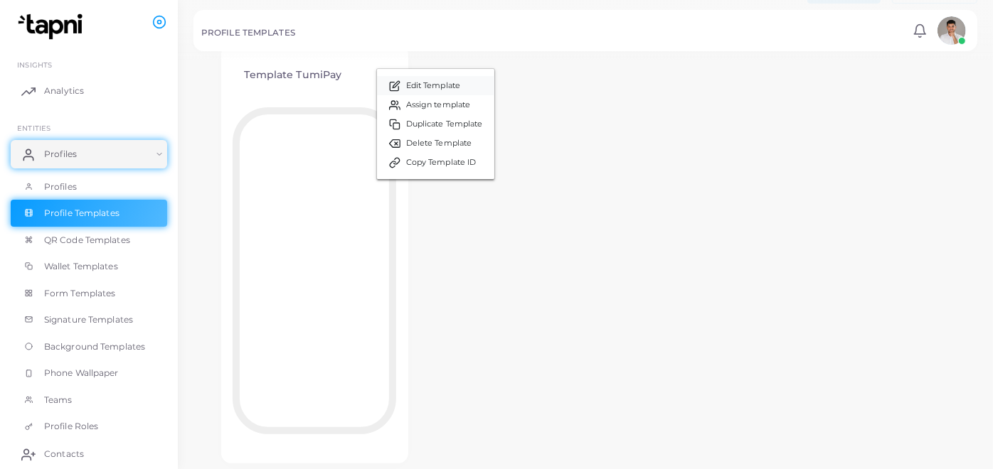
click at [408, 84] on span "Edit Template" at bounding box center [433, 85] width 54 height 11
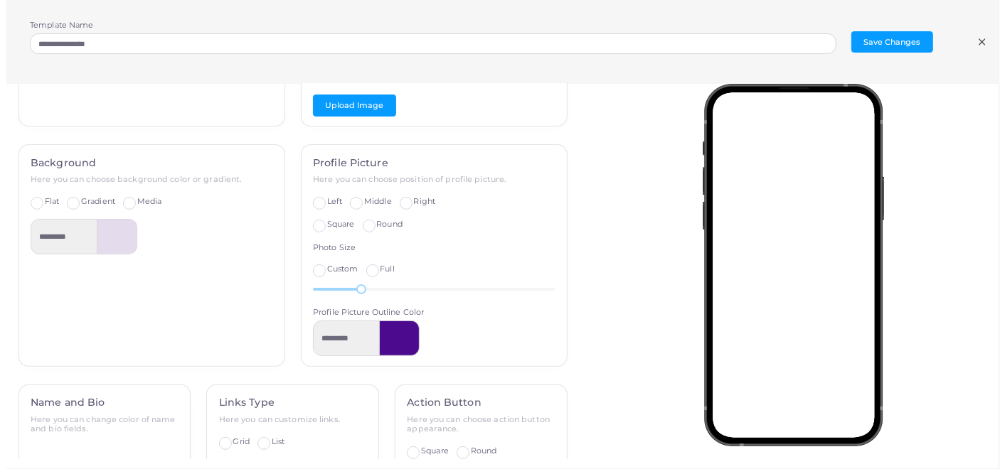
scroll to position [0, 0]
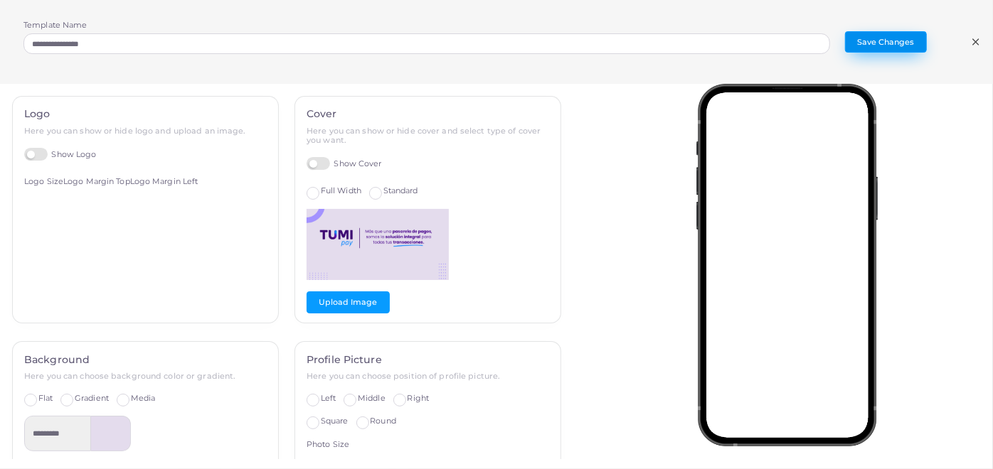
click at [913, 49] on button "Save Changes" at bounding box center [886, 41] width 82 height 21
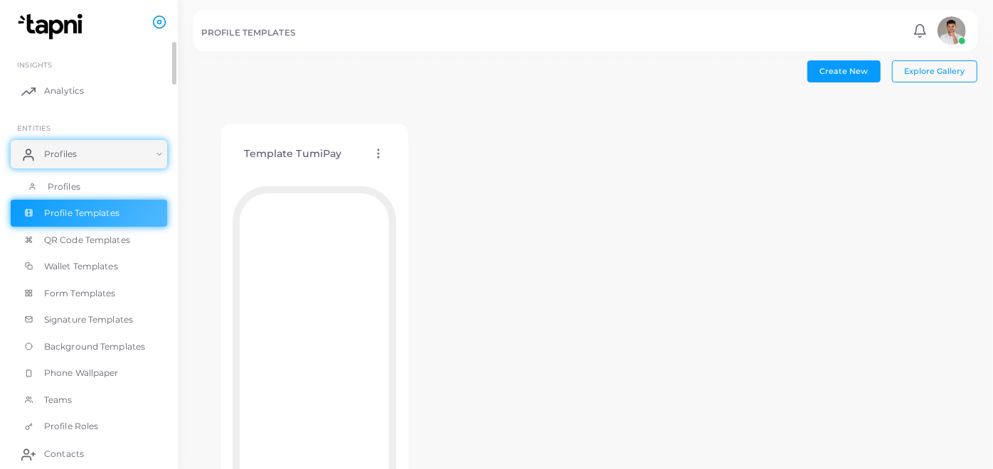
click at [77, 188] on span "Profiles" at bounding box center [64, 187] width 33 height 13
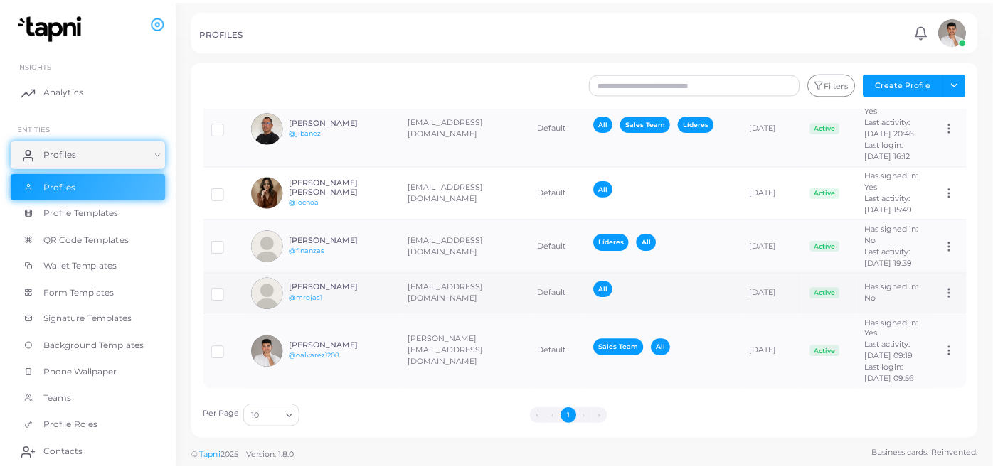
scroll to position [528, 0]
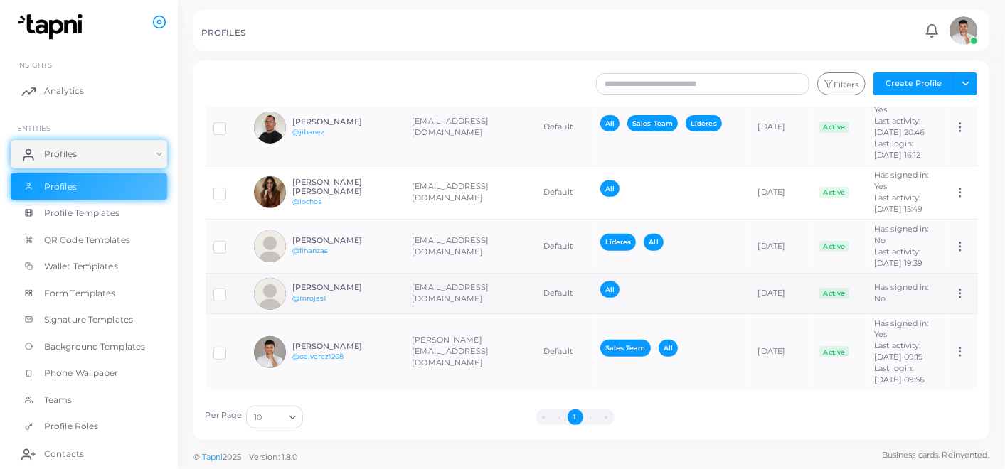
click at [649, 282] on div "All" at bounding box center [671, 294] width 142 height 24
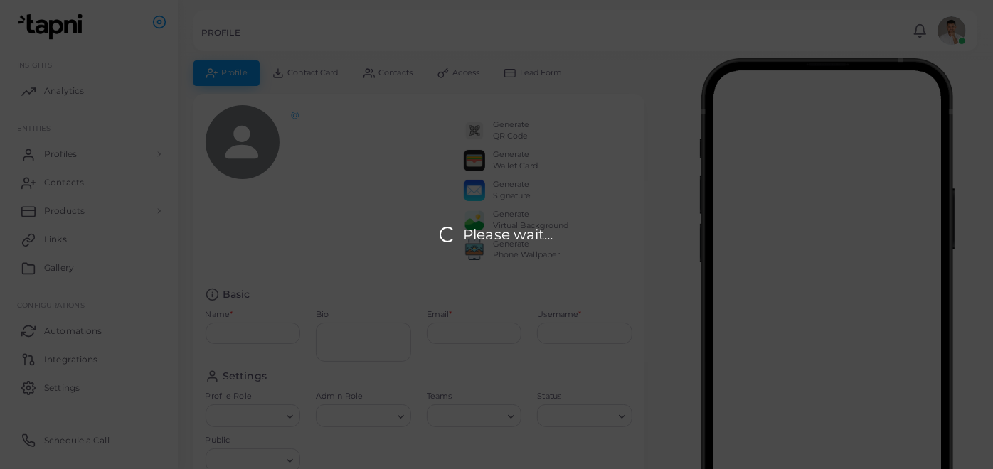
type input "**********"
type input "*******"
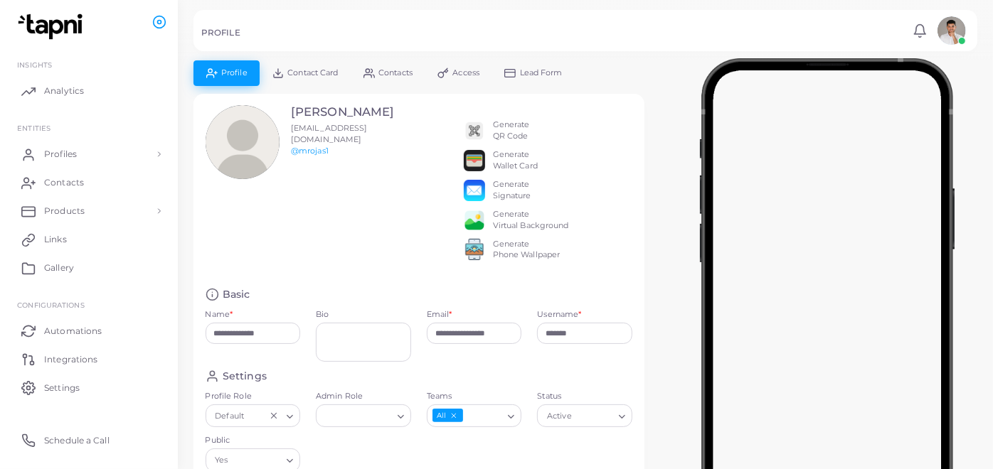
click at [510, 169] on div "Generate Wallet Card" at bounding box center [515, 160] width 45 height 23
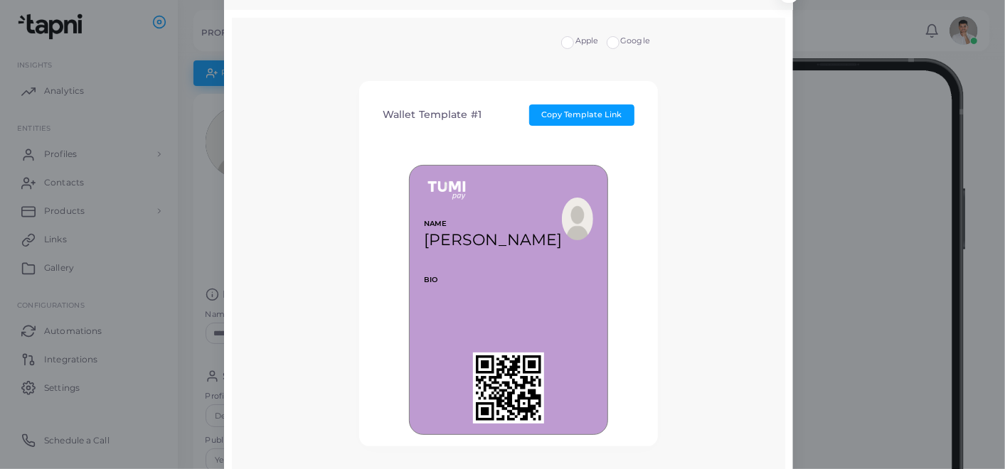
scroll to position [57, 0]
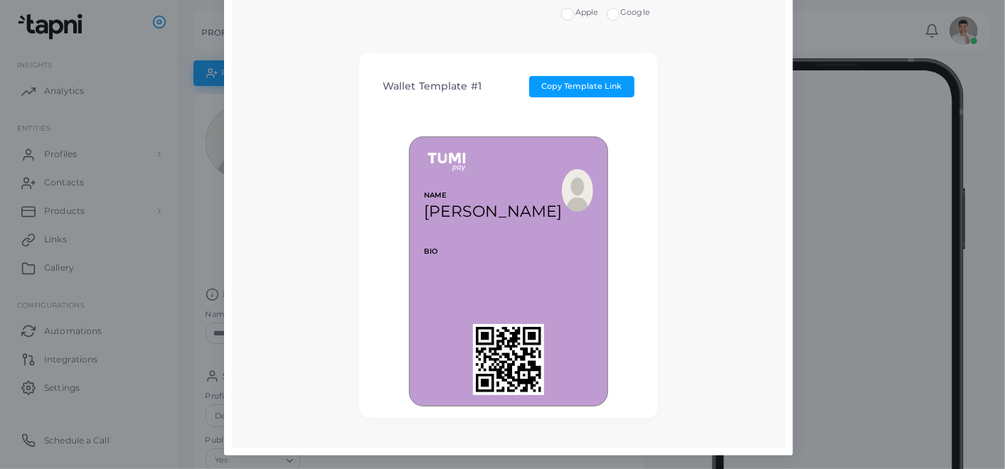
click at [817, 112] on div "Wallet Preview × Apple Google Wallet Template #1 Copy Template Link NAME Mauric…" at bounding box center [502, 234] width 1005 height 469
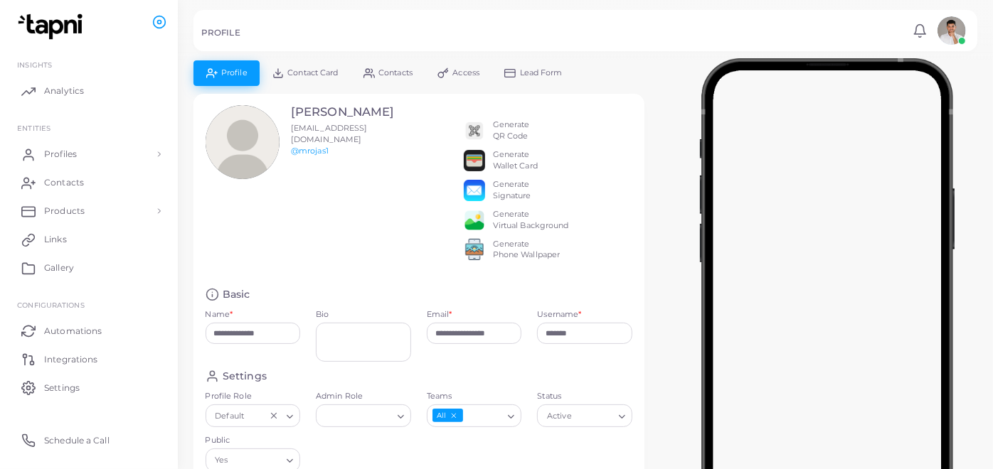
click at [501, 124] on div "Generate QR Code" at bounding box center [511, 131] width 37 height 23
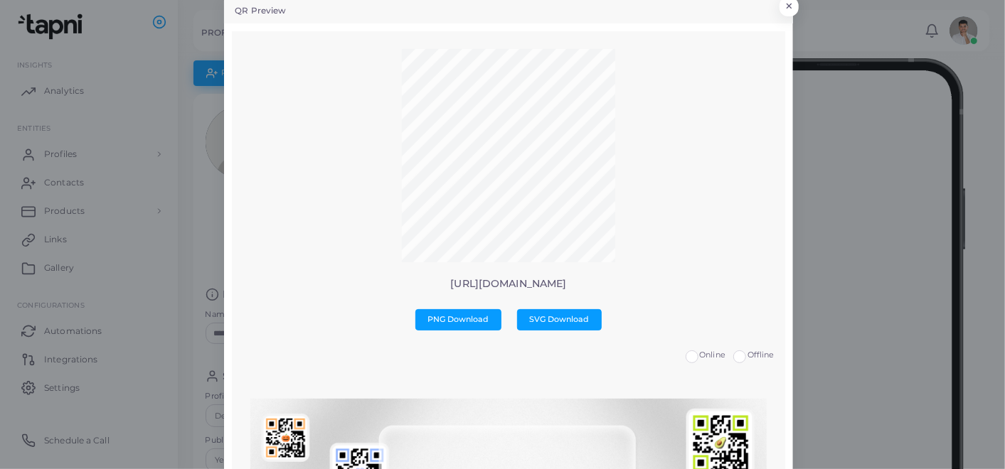
scroll to position [0, 0]
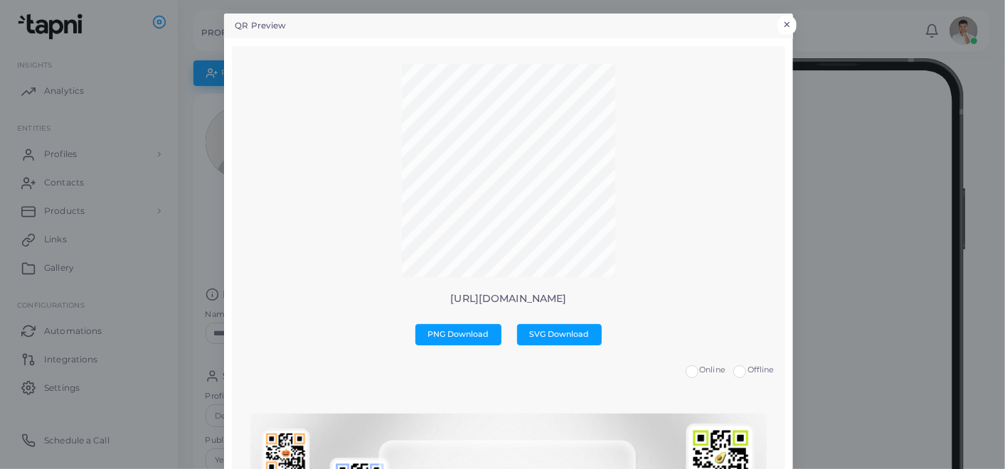
click at [782, 20] on button "×" at bounding box center [786, 25] width 19 height 18
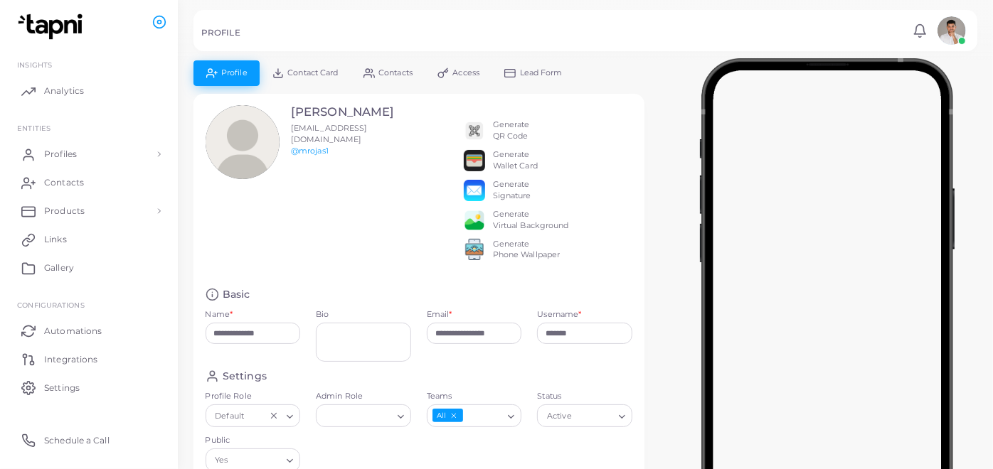
click at [504, 157] on div "Generate Wallet Card" at bounding box center [515, 160] width 45 height 23
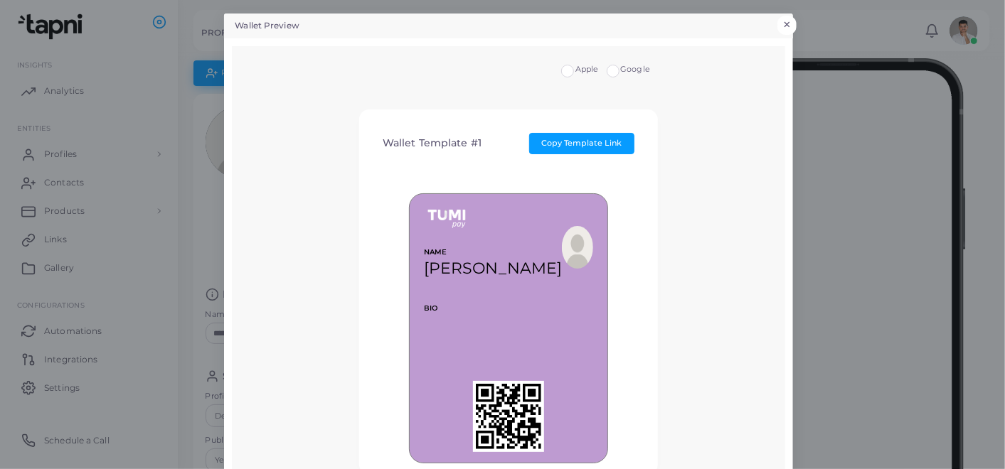
click at [784, 20] on button "×" at bounding box center [786, 25] width 19 height 18
